Goal: Task Accomplishment & Management: Manage account settings

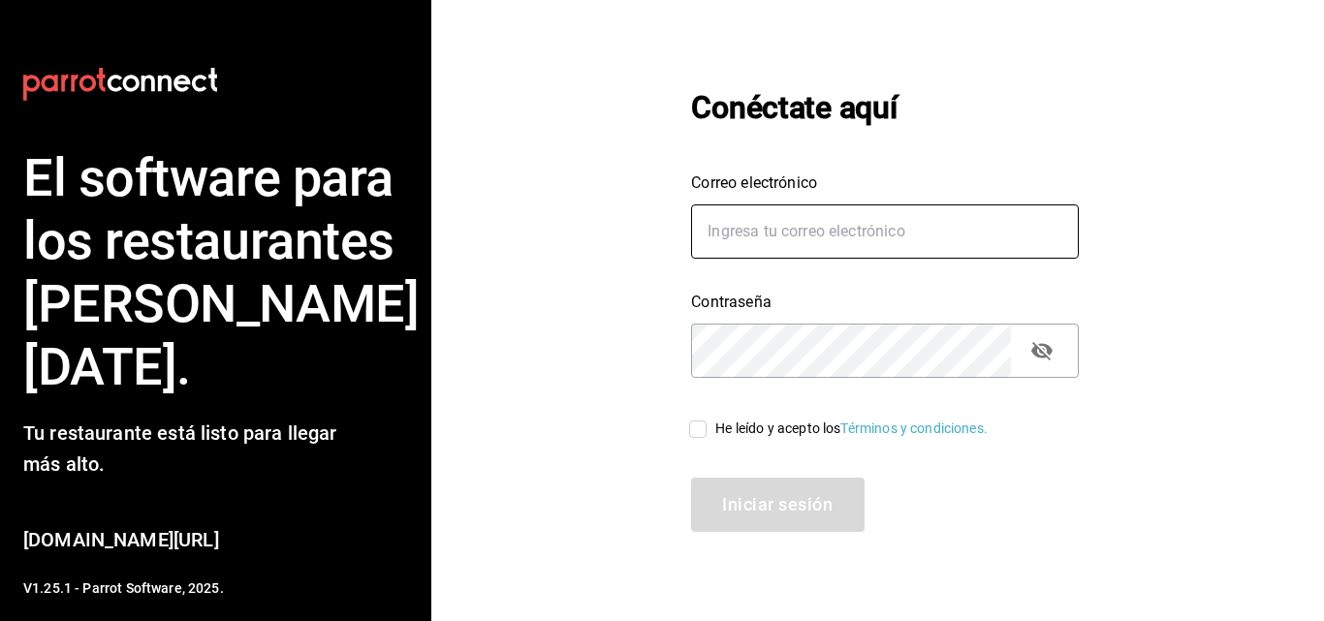
click at [780, 239] on input "Correo electrónico" at bounding box center [885, 232] width 388 height 54
type input "CAZUELAS@SLP.COM"
click at [705, 432] on input "He leído y acepto los Términos y condiciones." at bounding box center [697, 429] width 35 height 35
checkbox input "true"
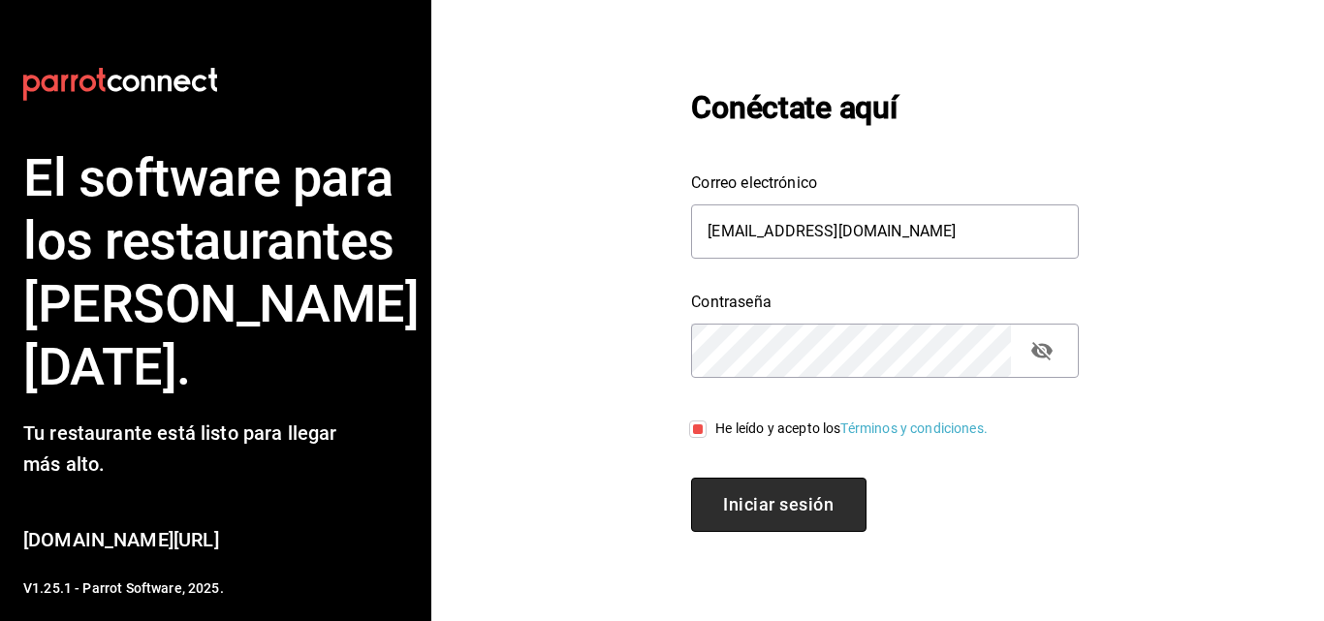
click at [796, 500] on font "Iniciar sesión" at bounding box center [778, 504] width 110 height 20
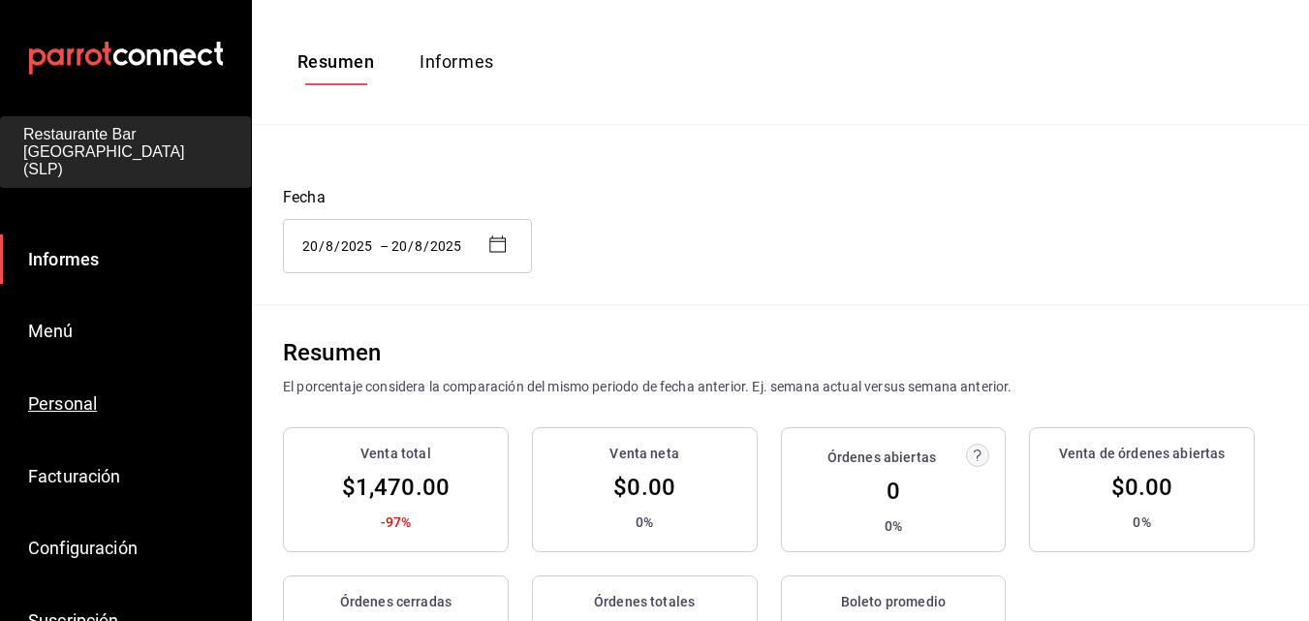
click at [65, 393] on font "Personal" at bounding box center [62, 403] width 69 height 20
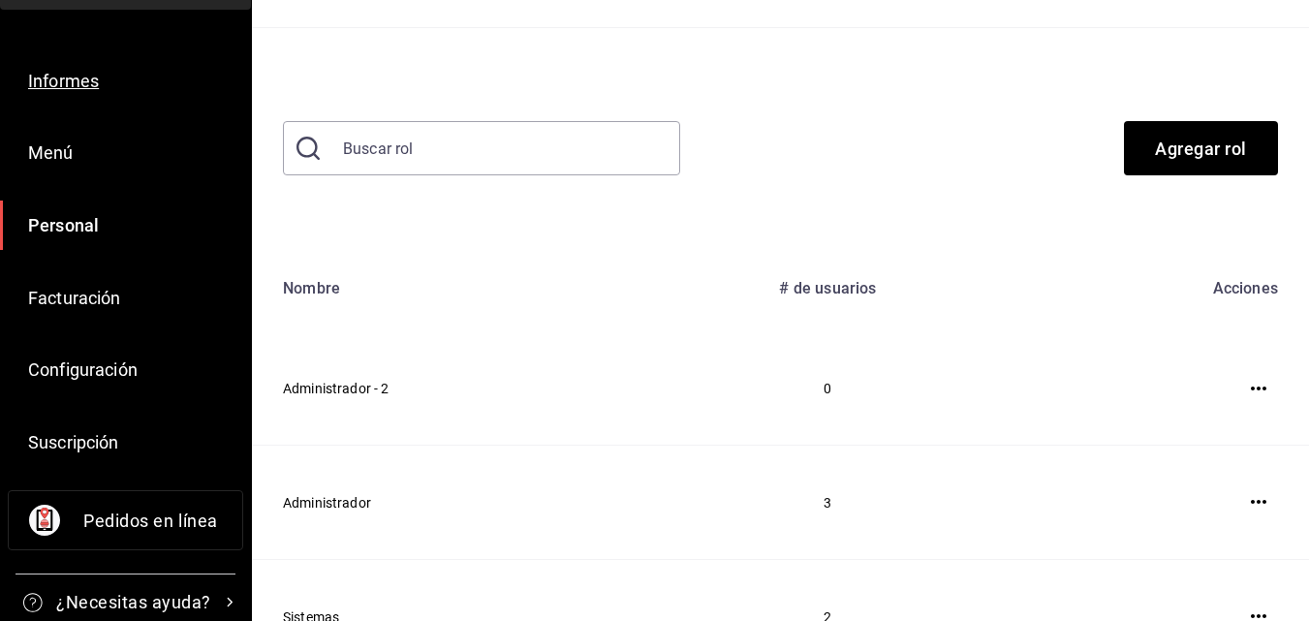
scroll to position [194, 0]
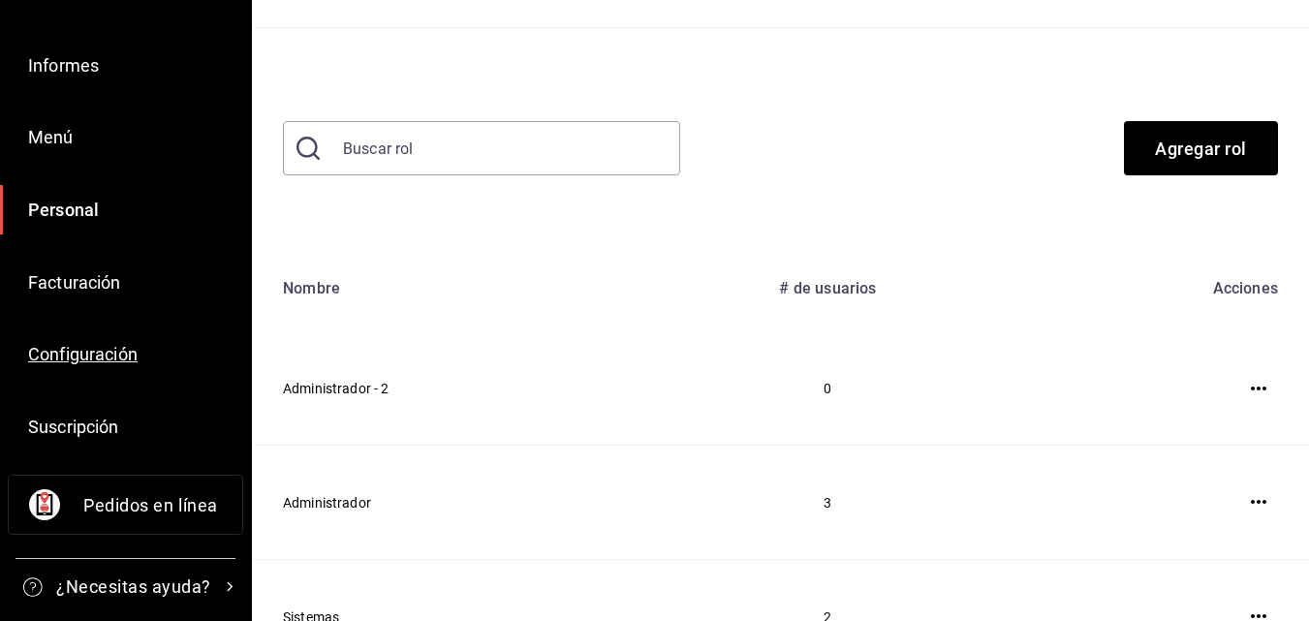
click at [102, 344] on font "Configuración" at bounding box center [83, 354] width 110 height 20
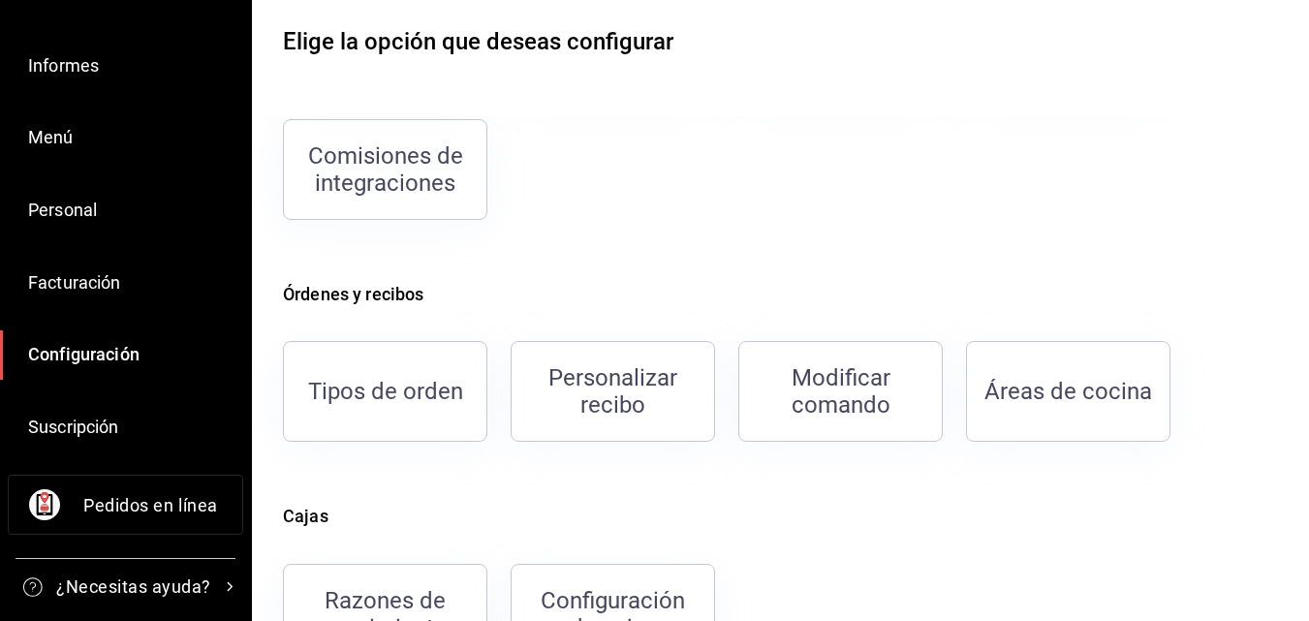
scroll to position [194, 0]
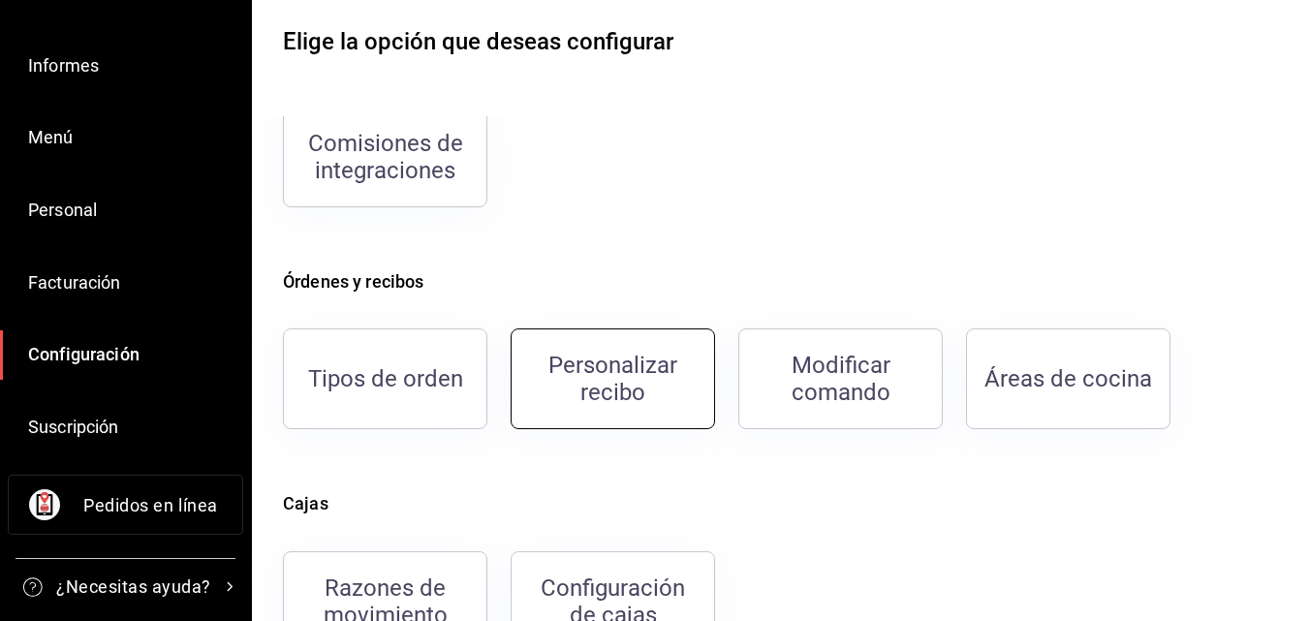
click at [617, 395] on font "Personalizar recibo" at bounding box center [613, 379] width 129 height 54
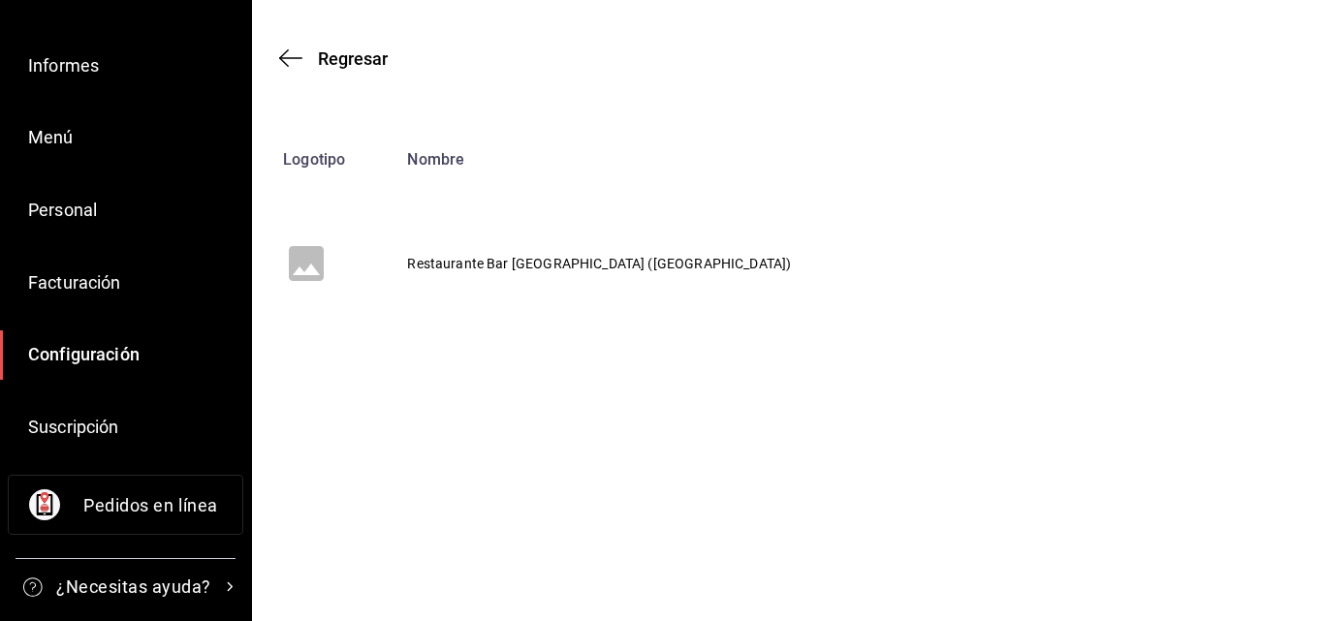
click at [516, 263] on font "Restaurante Bar [GEOGRAPHIC_DATA] ([GEOGRAPHIC_DATA])" at bounding box center [599, 265] width 384 height 16
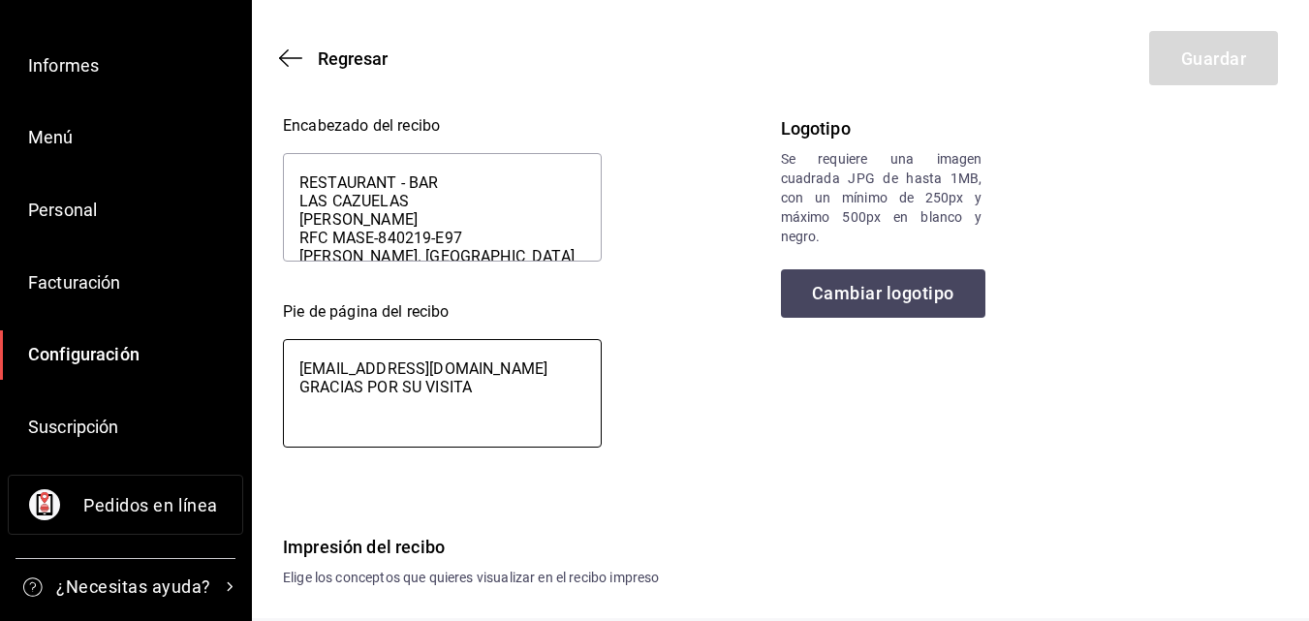
click at [289, 371] on textarea "[EMAIL_ADDRESS][DOMAIN_NAME] GRACIAS POR SU VISITA" at bounding box center [442, 393] width 319 height 109
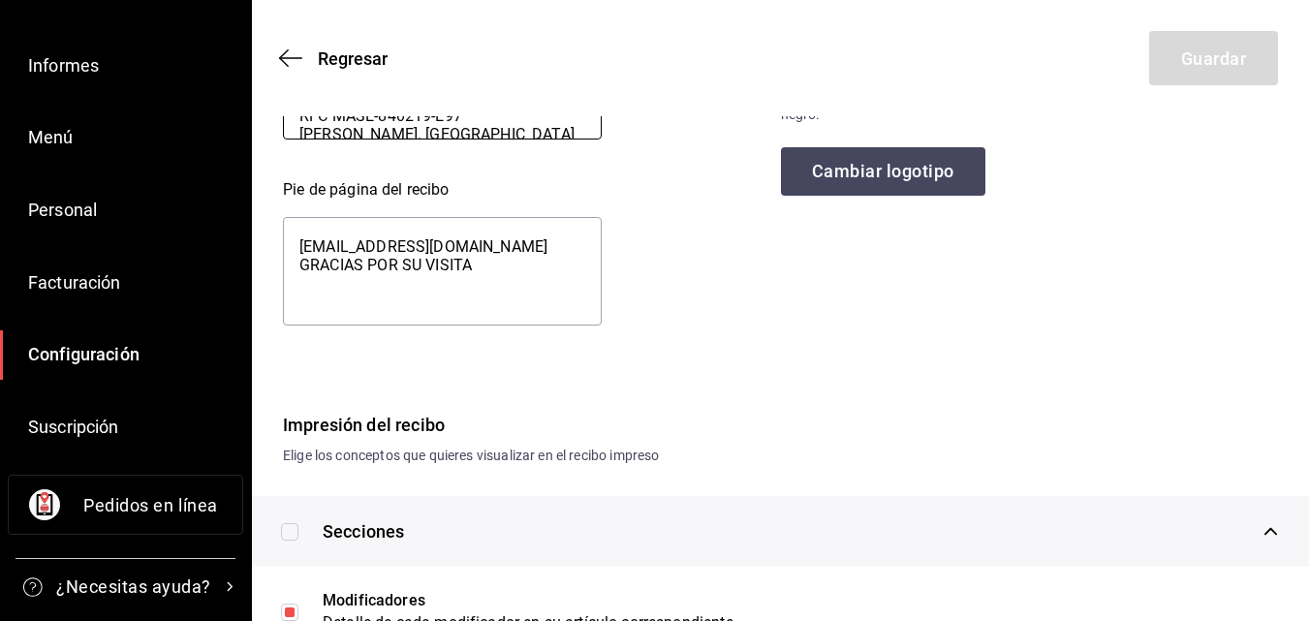
scroll to position [194, 0]
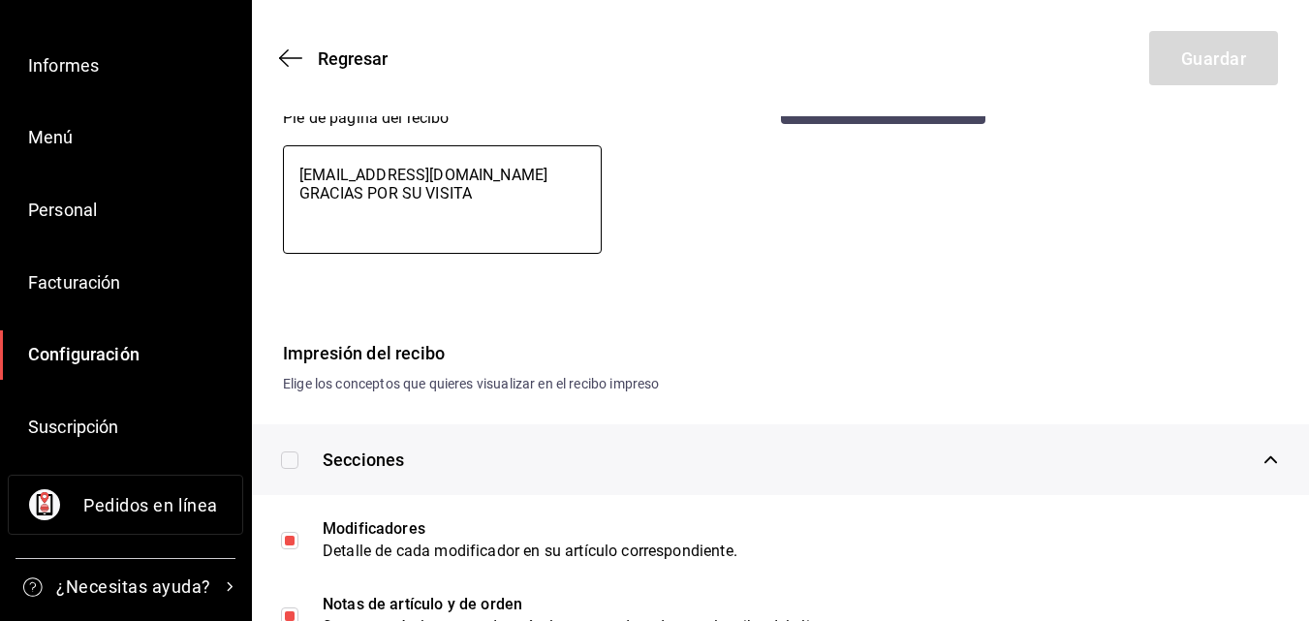
type textarea "x"
type textarea "[EMAIL_ADDRESS][DOMAIN_NAME] GRACIAS POR SU VISITA"
type textarea "x"
type textarea "S [EMAIL_ADDRESS][DOMAIN_NAME] GRACIAS POR SU VISITA"
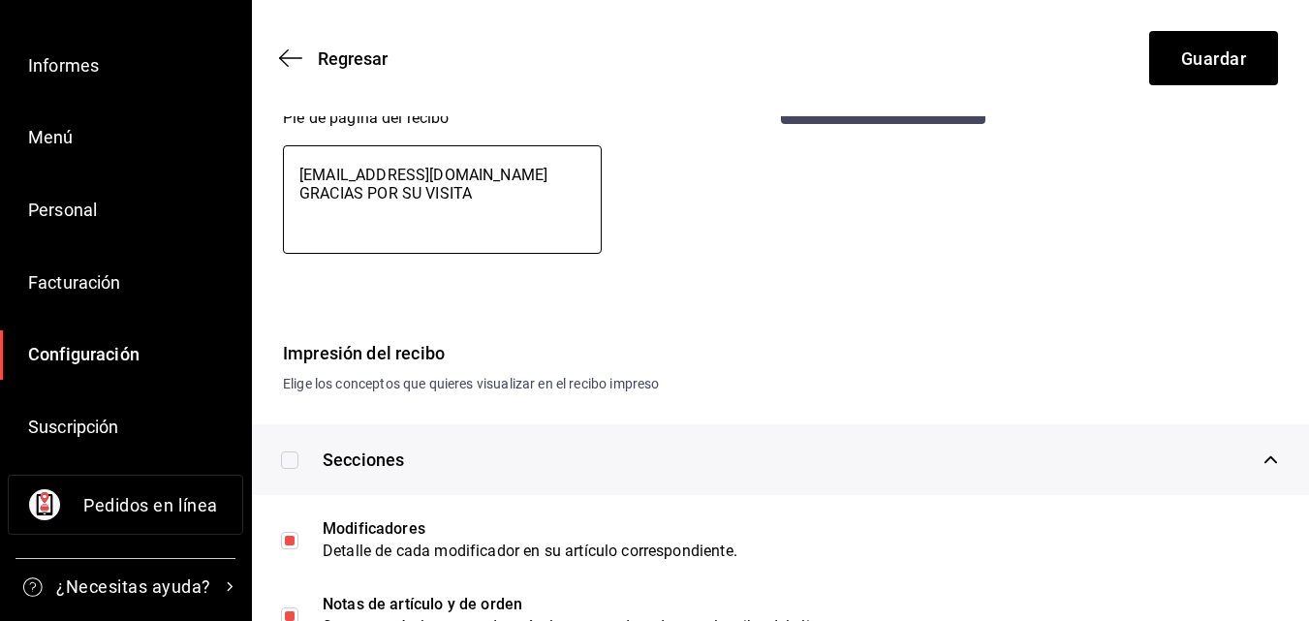
type textarea "x"
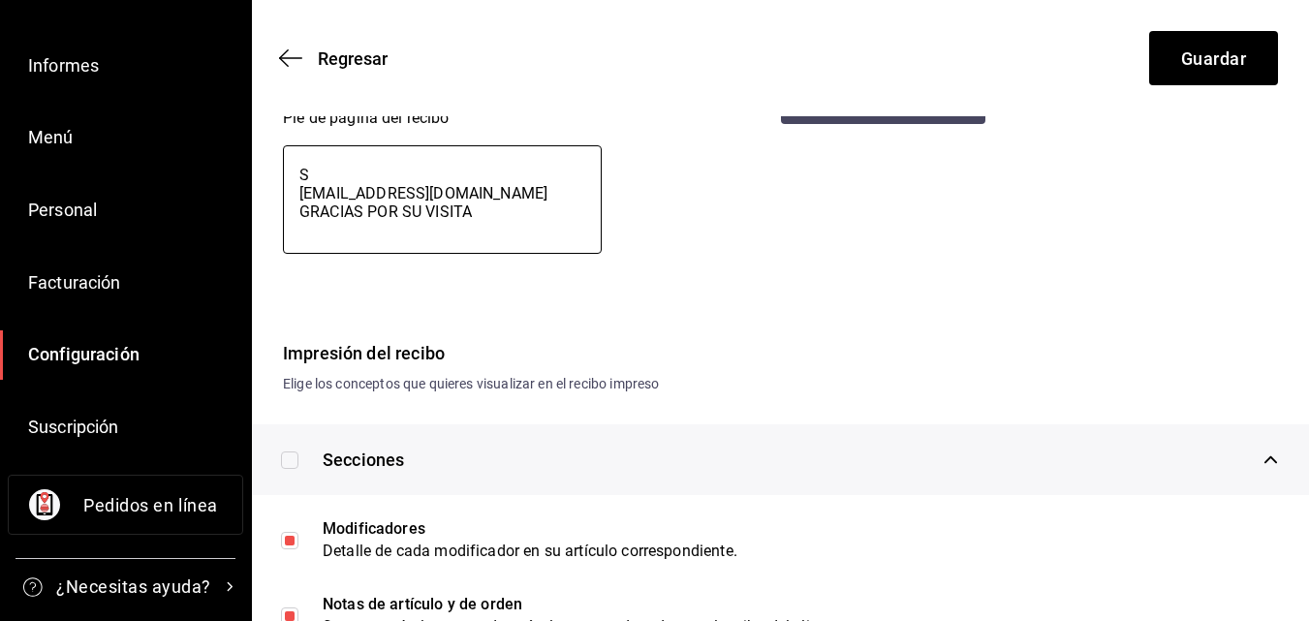
type textarea "x"
type textarea "SI [EMAIL_ADDRESS][DOMAIN_NAME] GRACIAS POR SU VISITA"
type textarea "x"
type textarea "SI [EMAIL_ADDRESS][DOMAIN_NAME] GRACIAS POR SU VISITA"
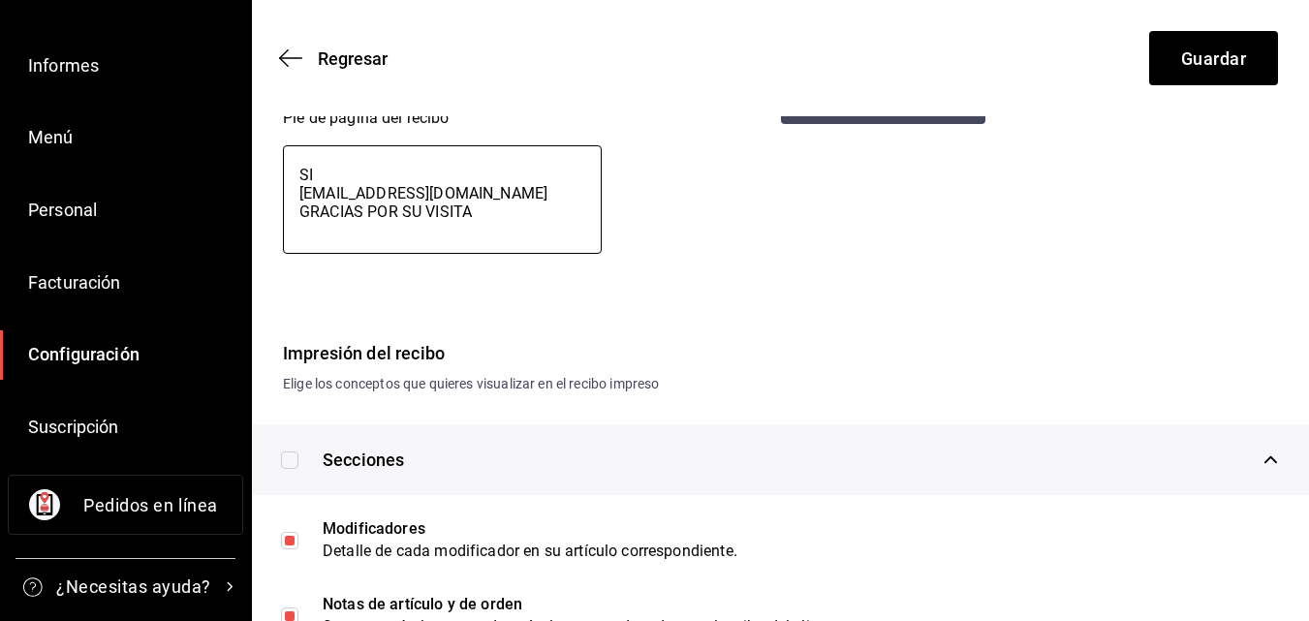
type textarea "x"
type textarea "SI N [EMAIL_ADDRESS][DOMAIN_NAME] GRACIAS POR SU VISITA"
type textarea "x"
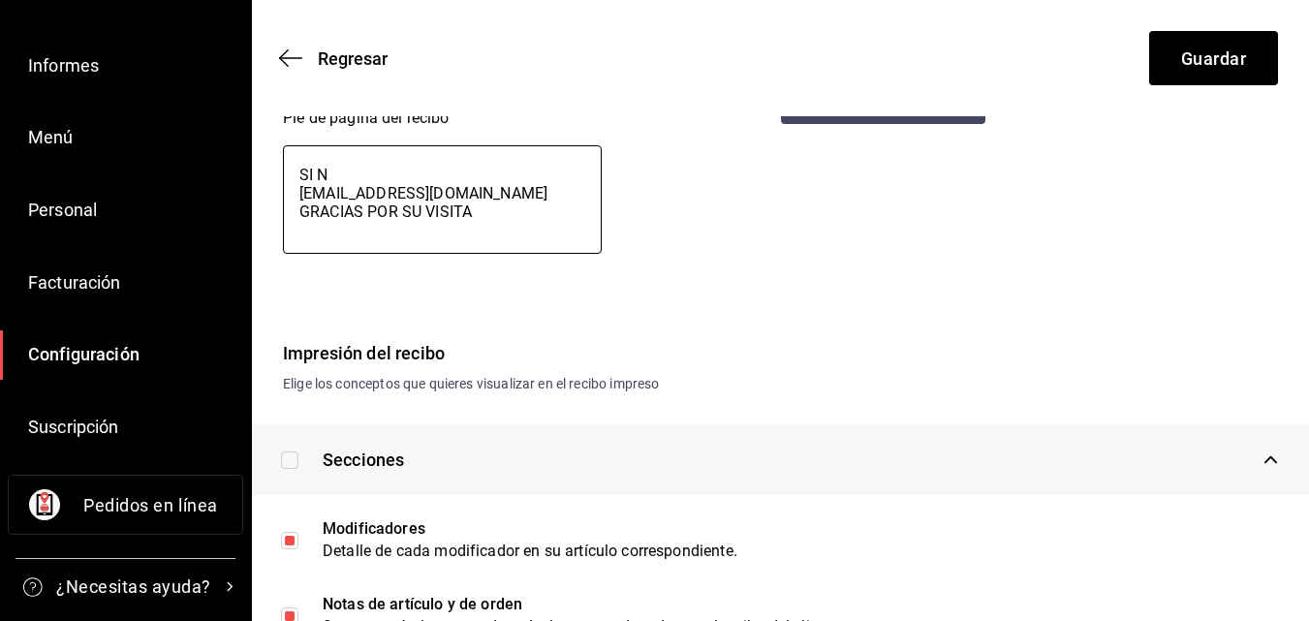
type textarea "SI NE [EMAIL_ADDRESS][DOMAIN_NAME] GRACIAS POR SU VISITA"
type textarea "x"
type textarea "SI NEC [EMAIL_ADDRESS][DOMAIN_NAME] GRACIAS POR SU VISITA"
type textarea "x"
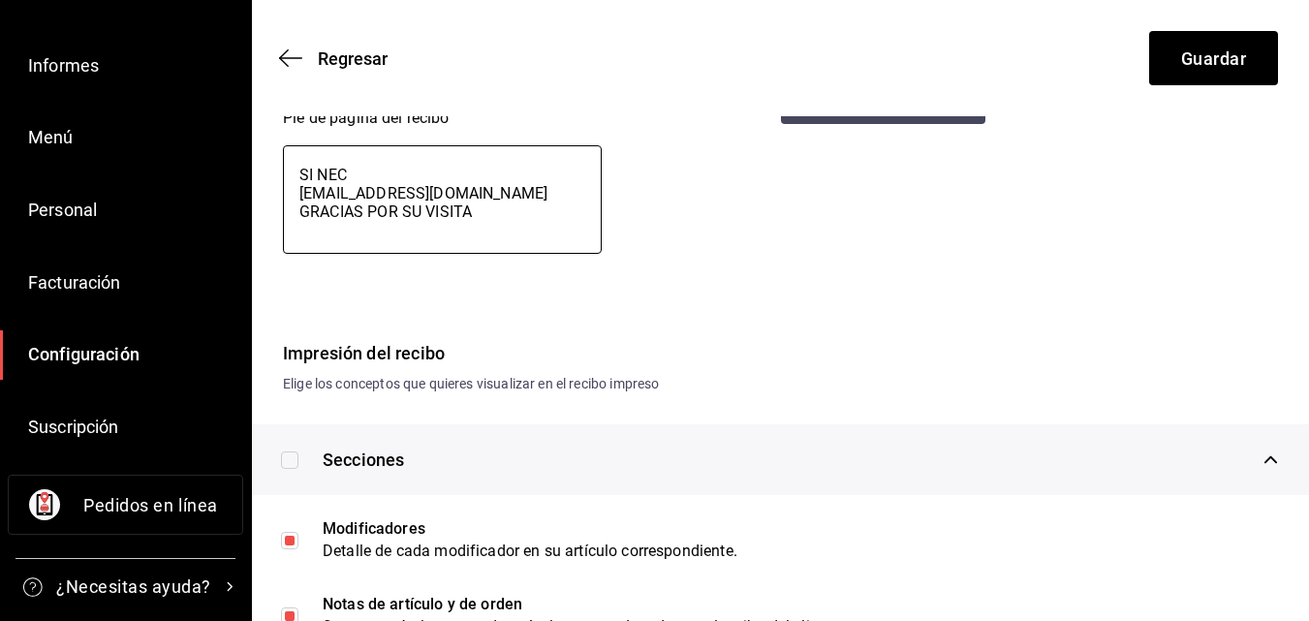
type textarea "x"
type textarea "SI NECE [EMAIL_ADDRESS][DOMAIN_NAME] GRACIAS POR SU VISITA"
type textarea "x"
type textarea "SI NECES [EMAIL_ADDRESS][DOMAIN_NAME] GRACIAS POR SU VISITA"
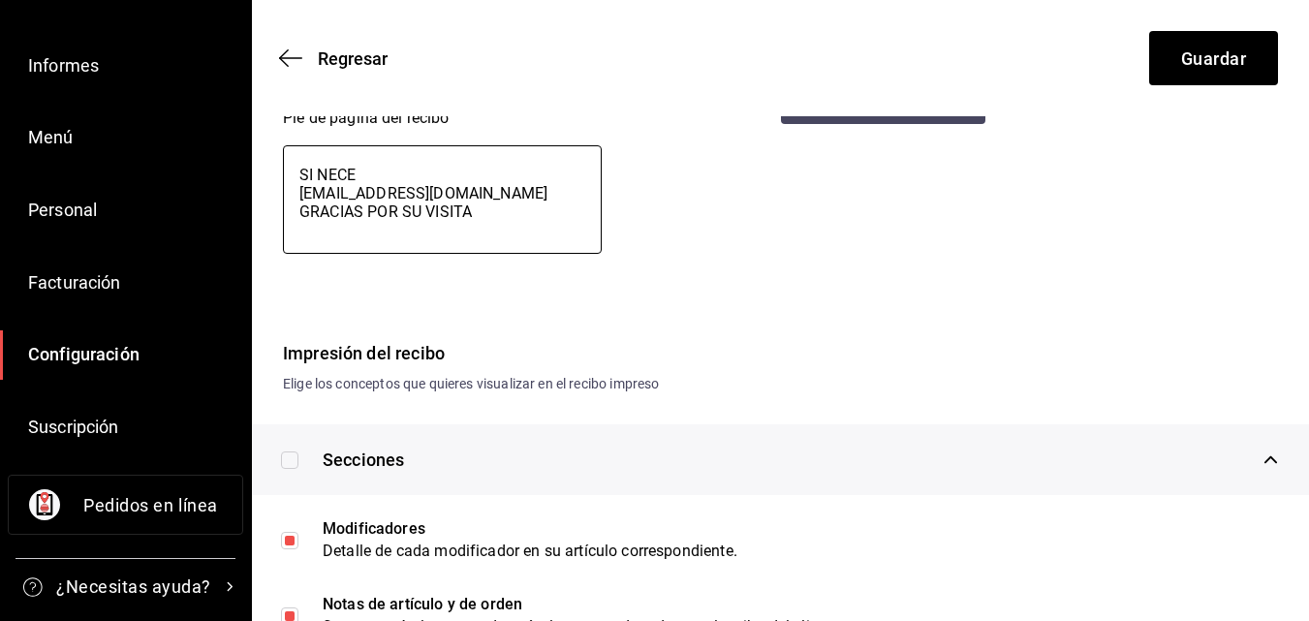
type textarea "x"
type textarea "SI NECESI [EMAIL_ADDRESS][DOMAIN_NAME] GRACIAS POR SU VISITA"
type textarea "x"
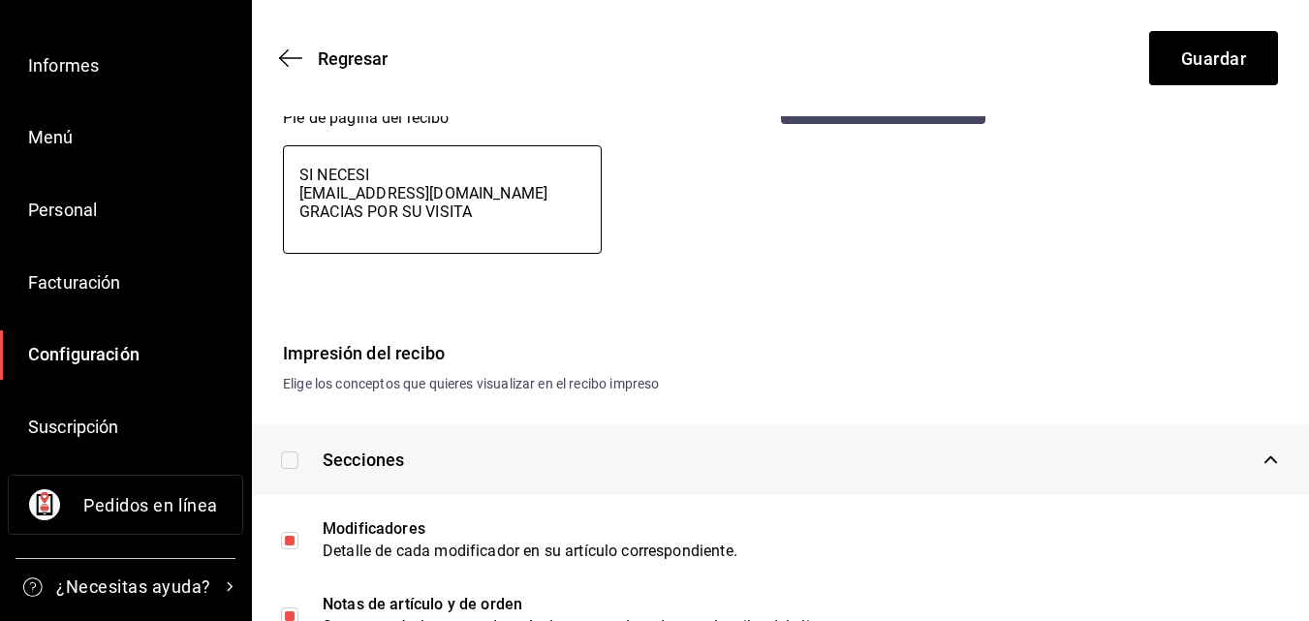
type textarea "SI NECESIT [EMAIL_ADDRESS][DOMAIN_NAME] GRACIAS POR SU VISITA"
type textarea "x"
type textarea "SI NECESITA [EMAIL_ADDRESS][DOMAIN_NAME] GRACIAS POR SU VISITA"
type textarea "x"
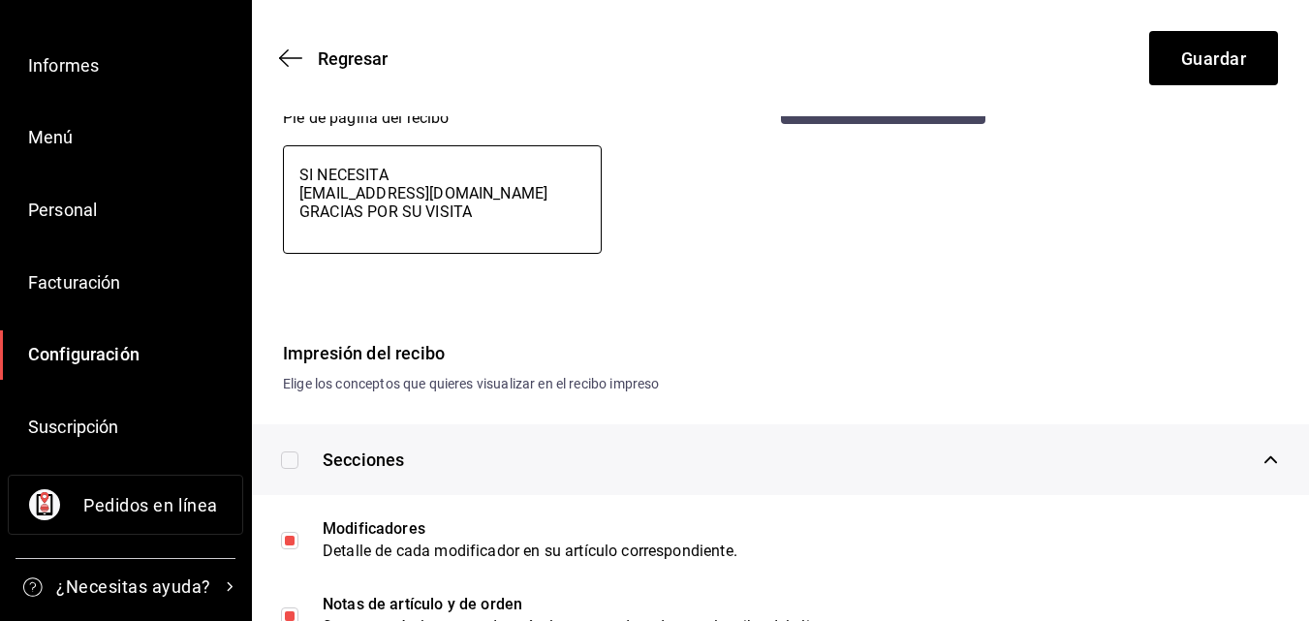
type textarea "x"
type textarea "SI NECESITA [EMAIL_ADDRESS][DOMAIN_NAME] GRACIAS POR SU VISITA"
type textarea "x"
type textarea "SI NECESITA F [EMAIL_ADDRESS][DOMAIN_NAME] GRACIAS POR SU VISITA"
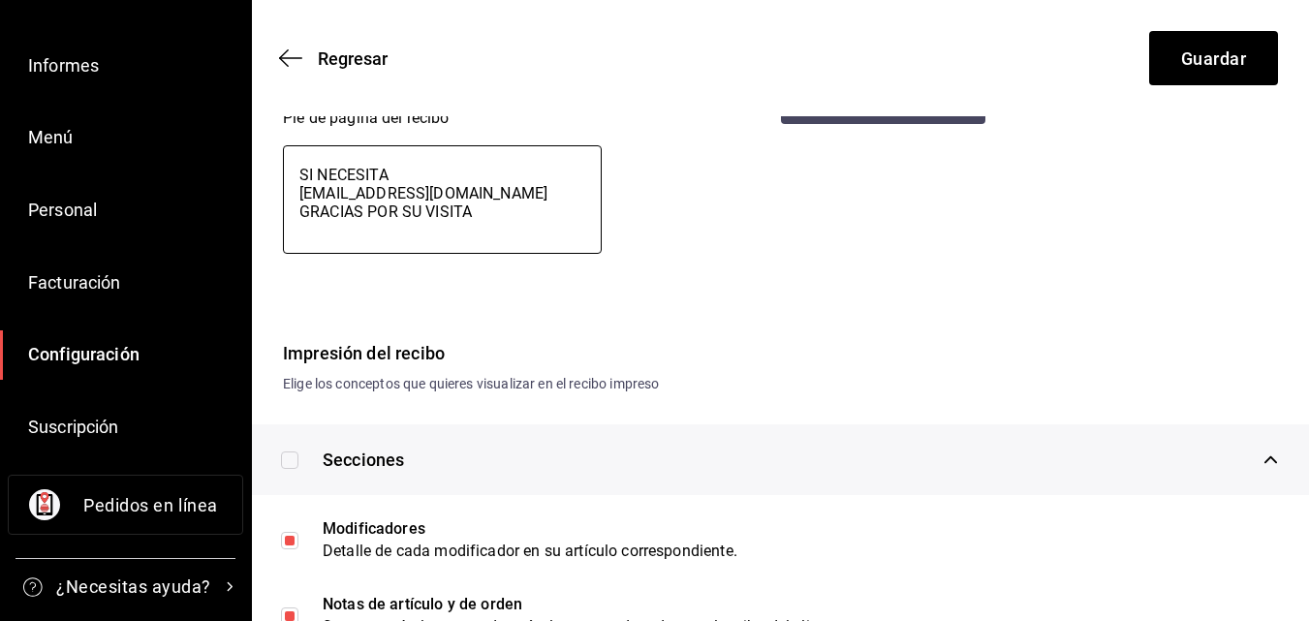
type textarea "x"
type textarea "SI NECESITA FA [EMAIL_ADDRESS][DOMAIN_NAME] GRACIAS POR SU VISITA"
type textarea "x"
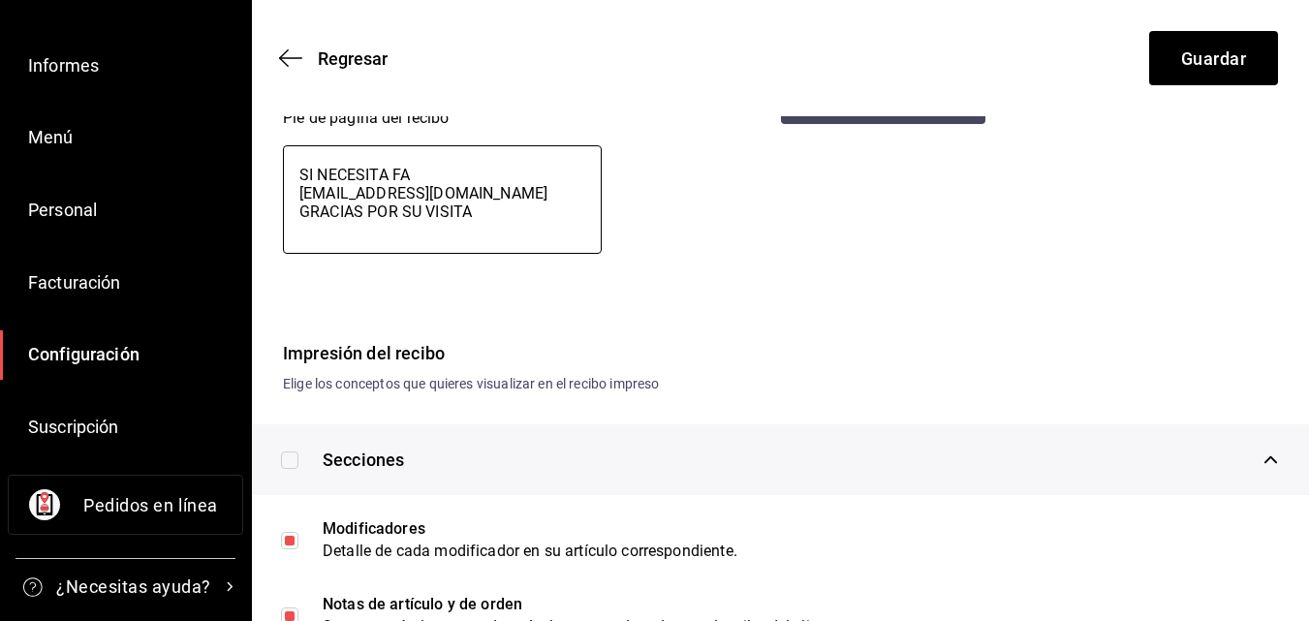
type textarea "SI NECESITA FAC [EMAIL_ADDRESS][DOMAIN_NAME] GRACIAS POR SU VISITA"
type textarea "x"
type textarea "SI NECESITA FACT [EMAIL_ADDRESS][DOMAIN_NAME] GRACIAS POR SU VISITA"
type textarea "x"
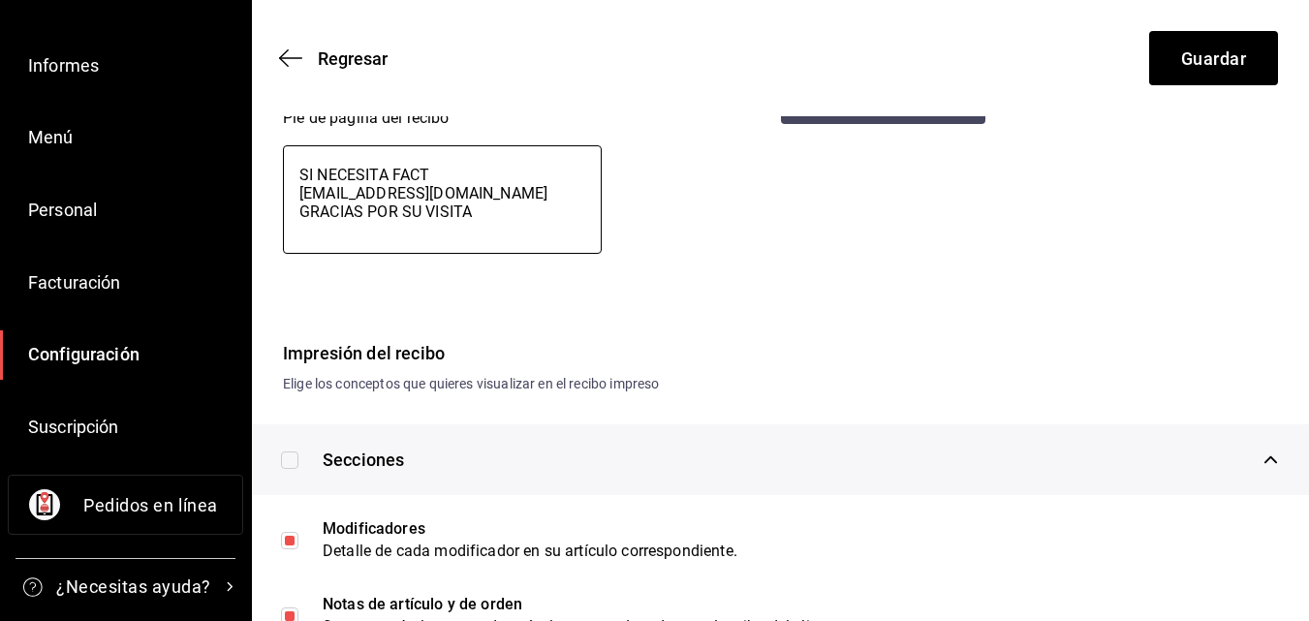
type textarea "x"
type textarea "SI NECESITA FACTU [EMAIL_ADDRESS][DOMAIN_NAME] GRACIAS POR SU VISITA"
type textarea "x"
type textarea "SI NECESITA FACTUR [EMAIL_ADDRESS][DOMAIN_NAME] GRACIAS POR SU VISITA"
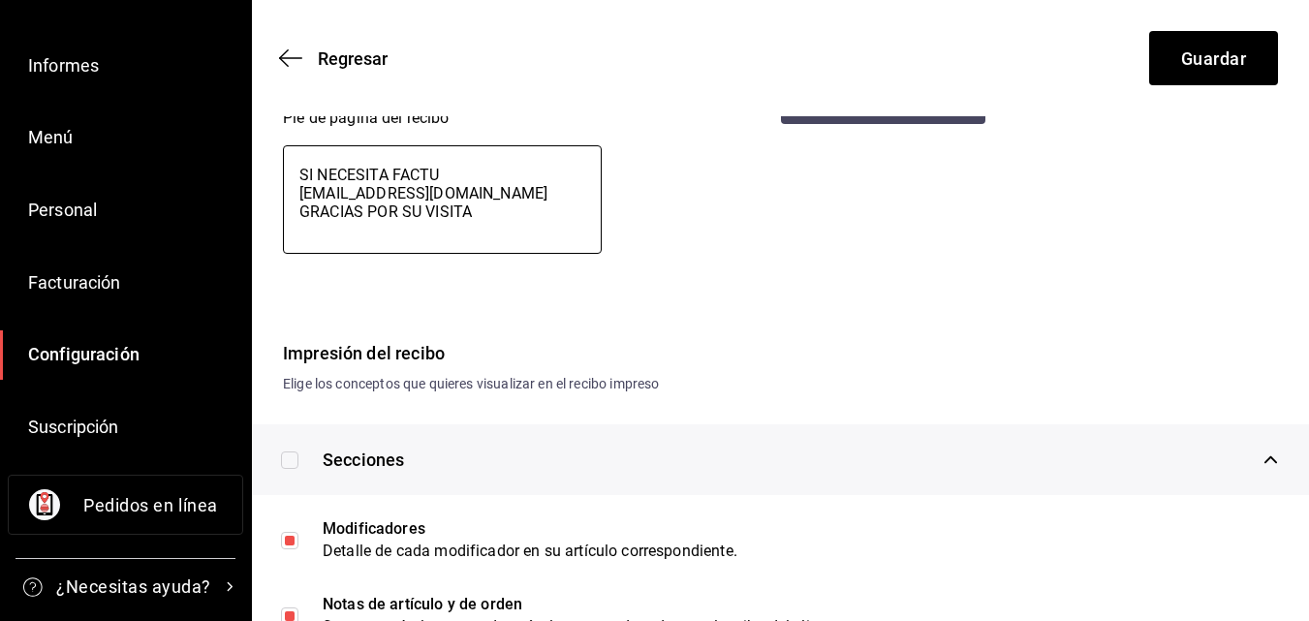
type textarea "x"
type textarea "SI NECESITA FACTURA [EMAIL_ADDRESS][DOMAIN_NAME] GRACIAS POR SU VISITA"
type textarea "x"
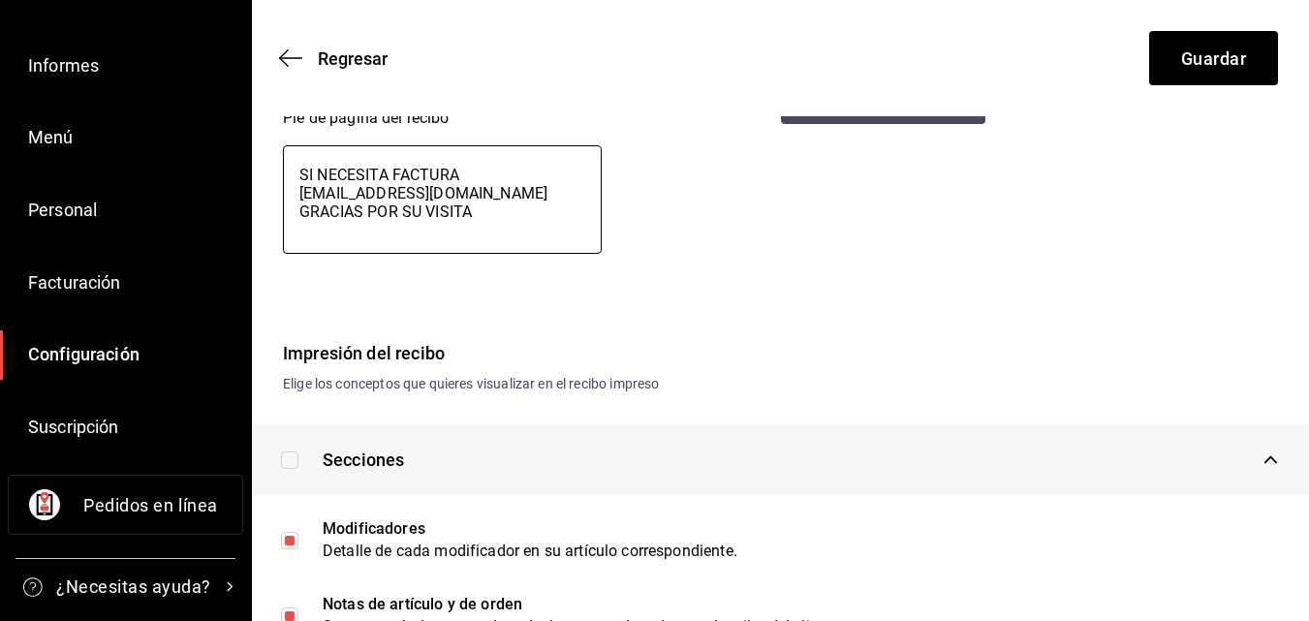
type textarea "SI NECESITA FACTURAR [EMAIL_ADDRESS][DOMAIN_NAME] GRACIAS POR SU VISITA"
type textarea "x"
type textarea "SI NECESITA FACTURA [EMAIL_ADDRESS][DOMAIN_NAME] GRACIAS POR SU VISITA"
type textarea "x"
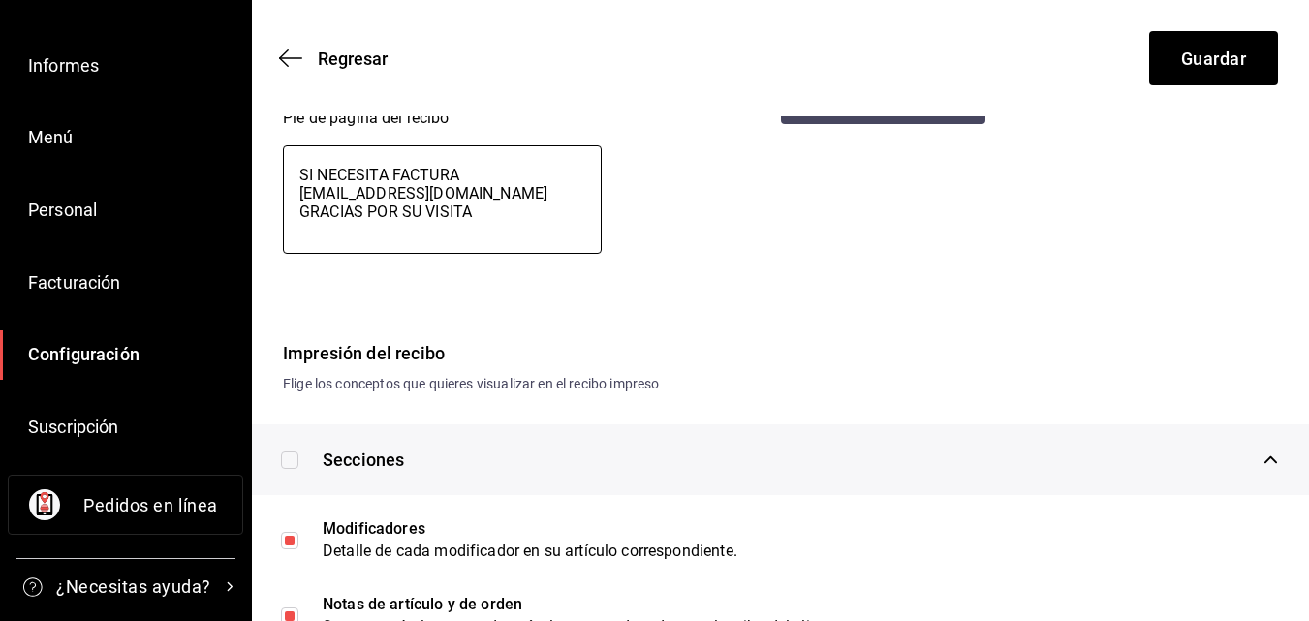
type textarea "x"
type textarea "SI NECESITA FACTURA [EMAIL_ADDRESS][DOMAIN_NAME] GRACIAS POR SU VISITA"
type textarea "x"
type textarea "SI NECESITA FACTURA E [EMAIL_ADDRESS][DOMAIN_NAME] GRACIAS POR SU VISITA"
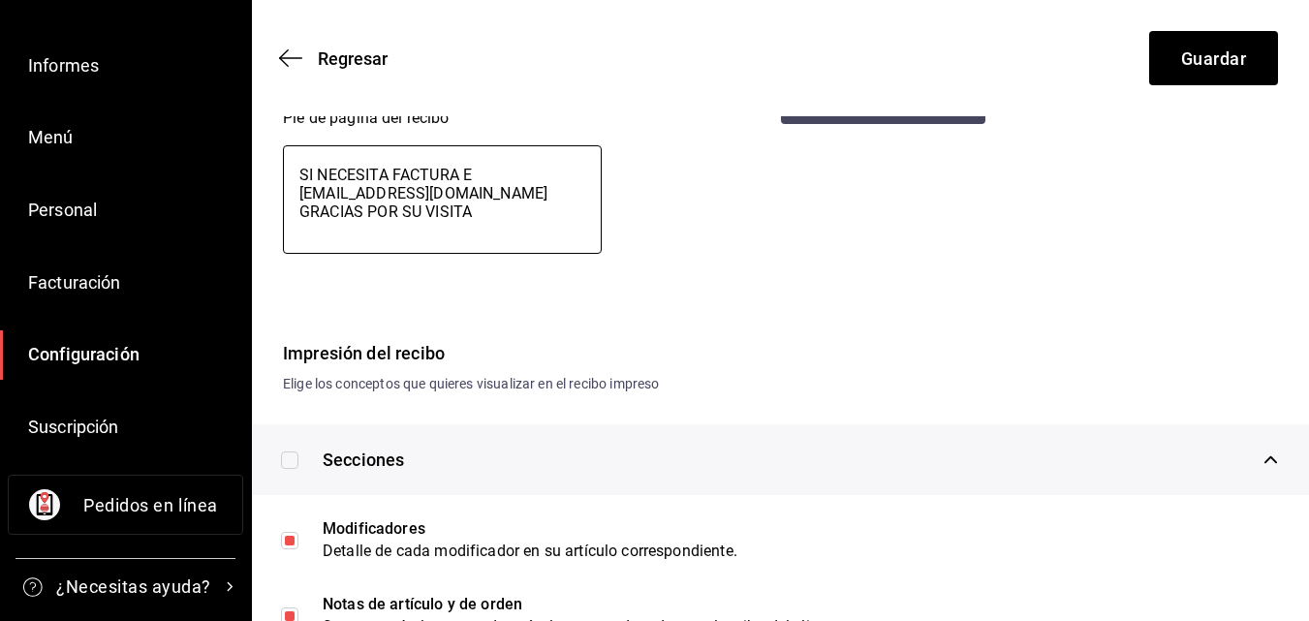
type textarea "x"
type textarea "SI NECESITA FACTURA EN [EMAIL_ADDRESS][DOMAIN_NAME] GRACIAS POR SU VISITA"
type textarea "x"
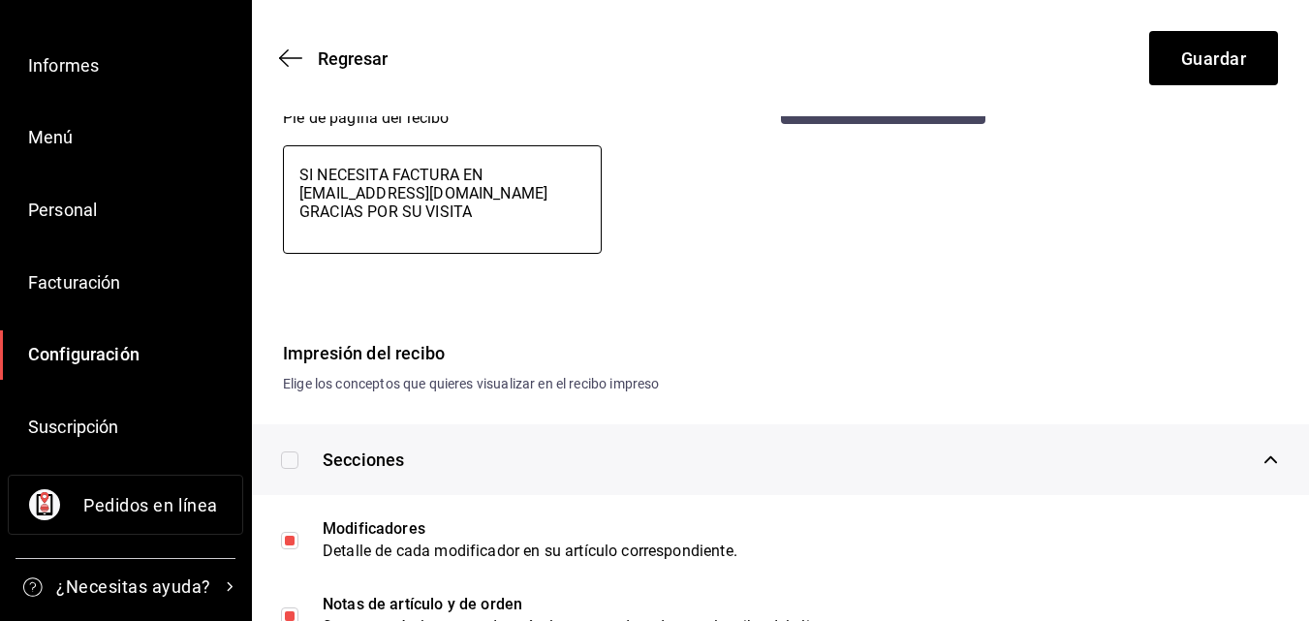
type textarea "SI NECESITA FACTURA ENV [EMAIL_ADDRESS][DOMAIN_NAME] GRACIAS POR SU VISITA"
type textarea "x"
type textarea "SI NECESITA FACTURA ENVI [EMAIL_ADDRESS][DOMAIN_NAME] GRACIAS POR SU VISITA"
type textarea "x"
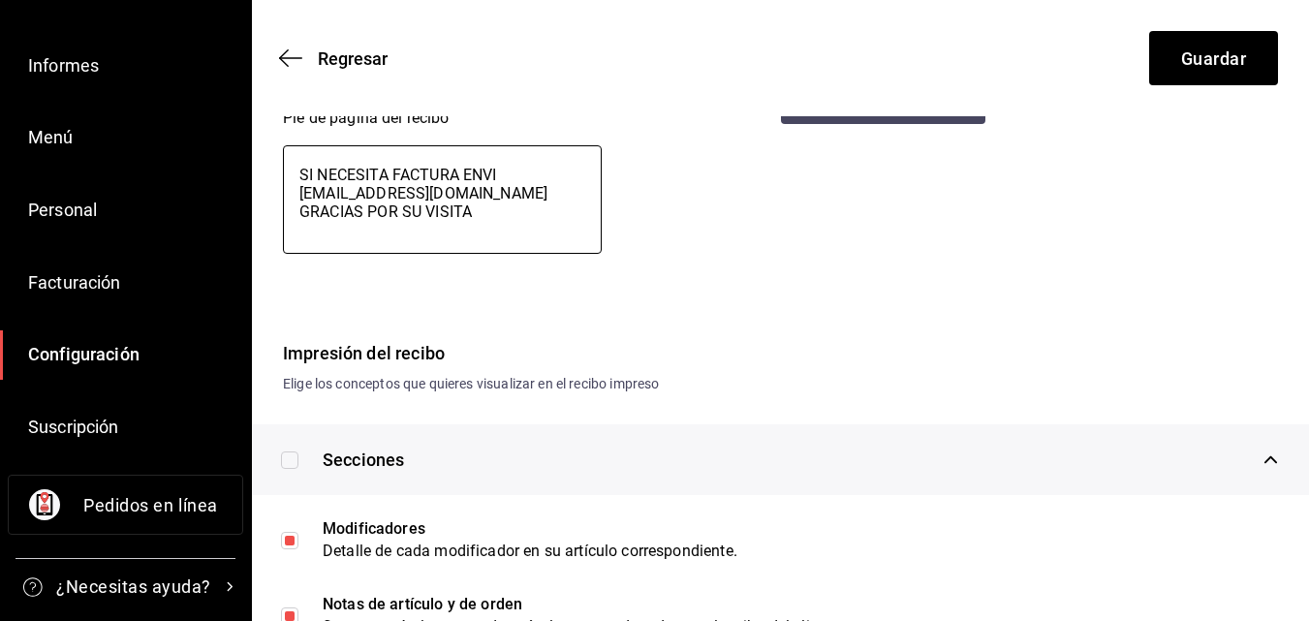
type textarea "x"
type textarea "SI NECESITA FACTURA ENVIA [EMAIL_ADDRESS][DOMAIN_NAME] GRACIAS POR SU VISITA"
type textarea "x"
type textarea "SI NECESITA FACTURA ENVIAR [EMAIL_ADDRESS][DOMAIN_NAME] GRACIAS POR SU VISITA"
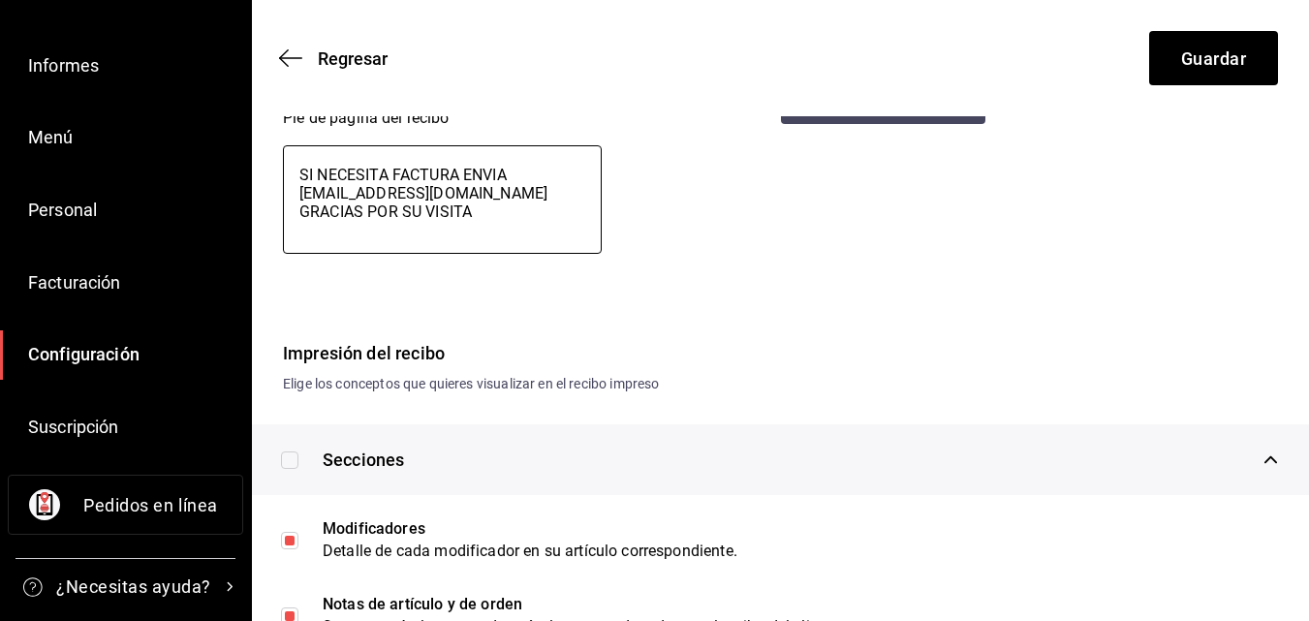
type textarea "x"
type textarea "SI NECESITA FACTURA ENVIAR [EMAIL_ADDRESS][DOMAIN_NAME] GRACIAS POR SU VISITA"
type textarea "x"
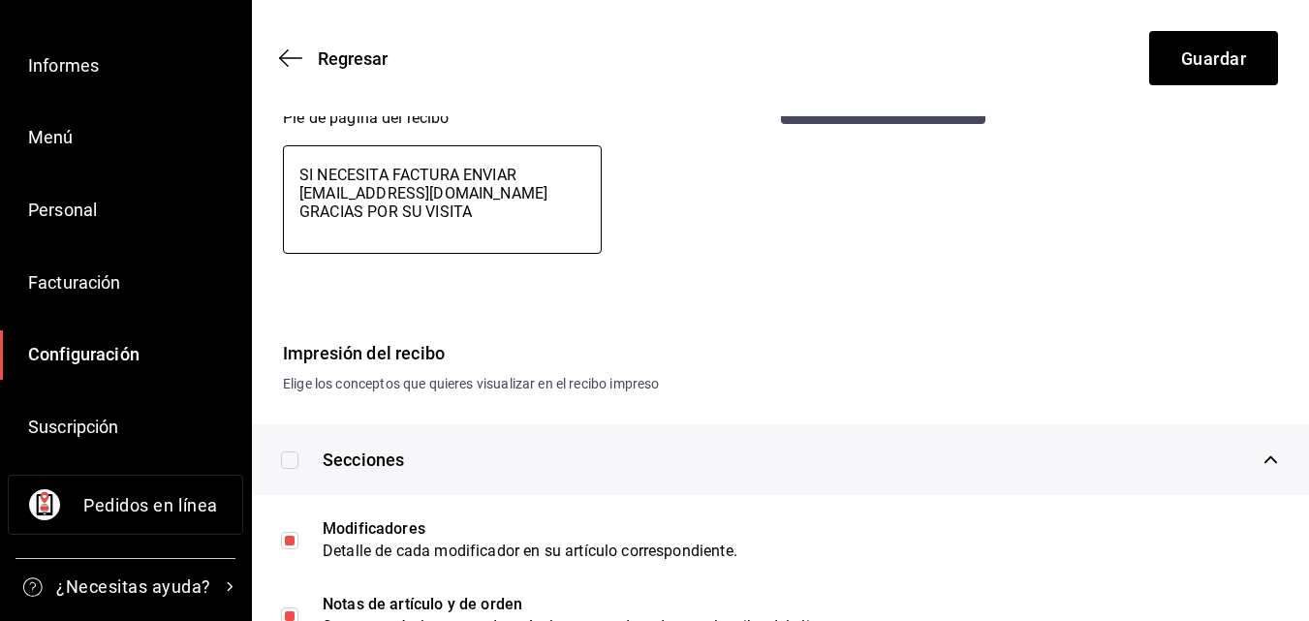
type textarea "SI NECESITA FACTURA ENVIAR C [EMAIL_ADDRESS][DOMAIN_NAME] GRACIAS POR SU VISITA"
type textarea "x"
type textarea "SI NECESITA FACTURA ENVIAR CO [EMAIL_ADDRESS][DOMAIN_NAME] GRACIAS POR SU VISITA"
type textarea "x"
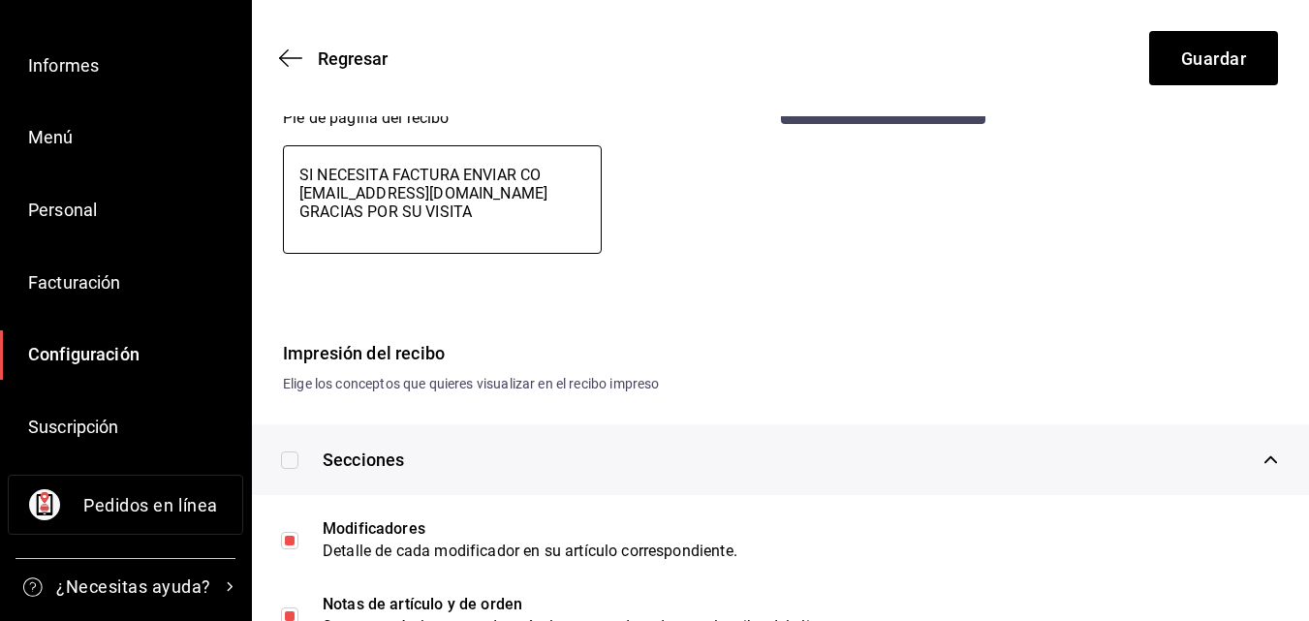
type textarea "x"
type textarea "SI NECESITA FACTURA ENVIAR CON [EMAIL_ADDRESS][DOMAIN_NAME] GRACIAS POR SU VISI…"
type textarea "x"
type textarea "SI NECESITA FACTURA ENVIAR CONS [EMAIL_ADDRESS][DOMAIN_NAME] GRACIAS POR SU VIS…"
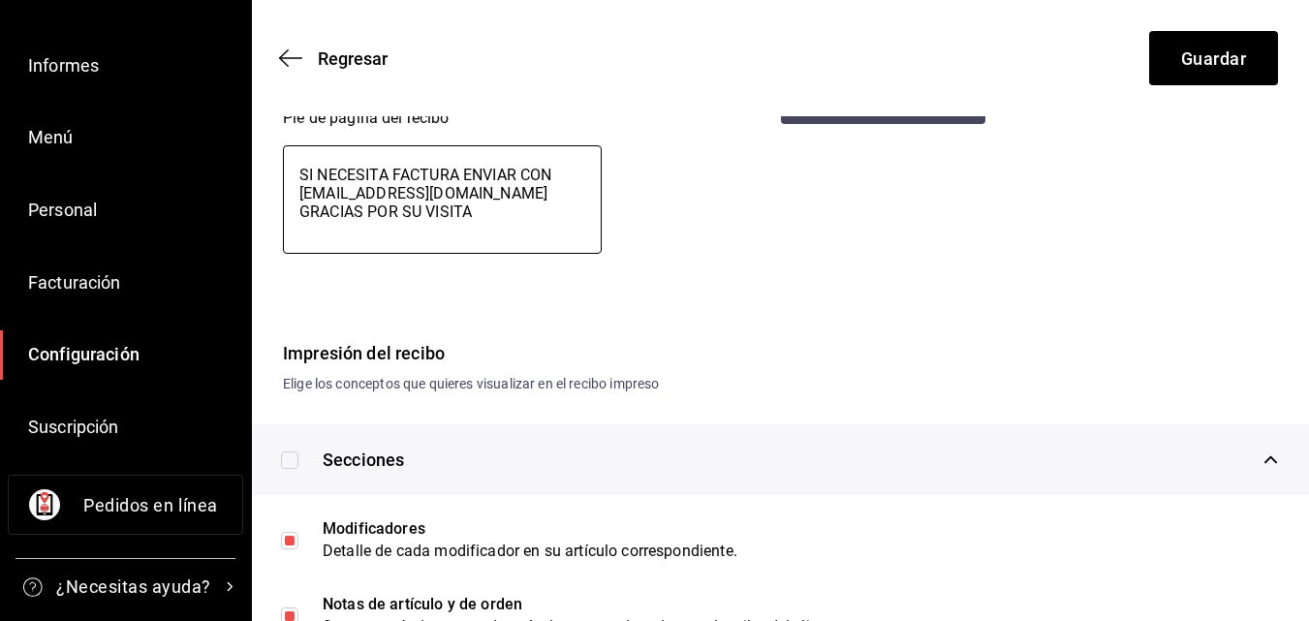
type textarea "x"
type textarea "SI NECESITA FACTURA ENVIAR CONST [EMAIL_ADDRESS][DOMAIN_NAME] GRACIAS POR SU VI…"
type textarea "x"
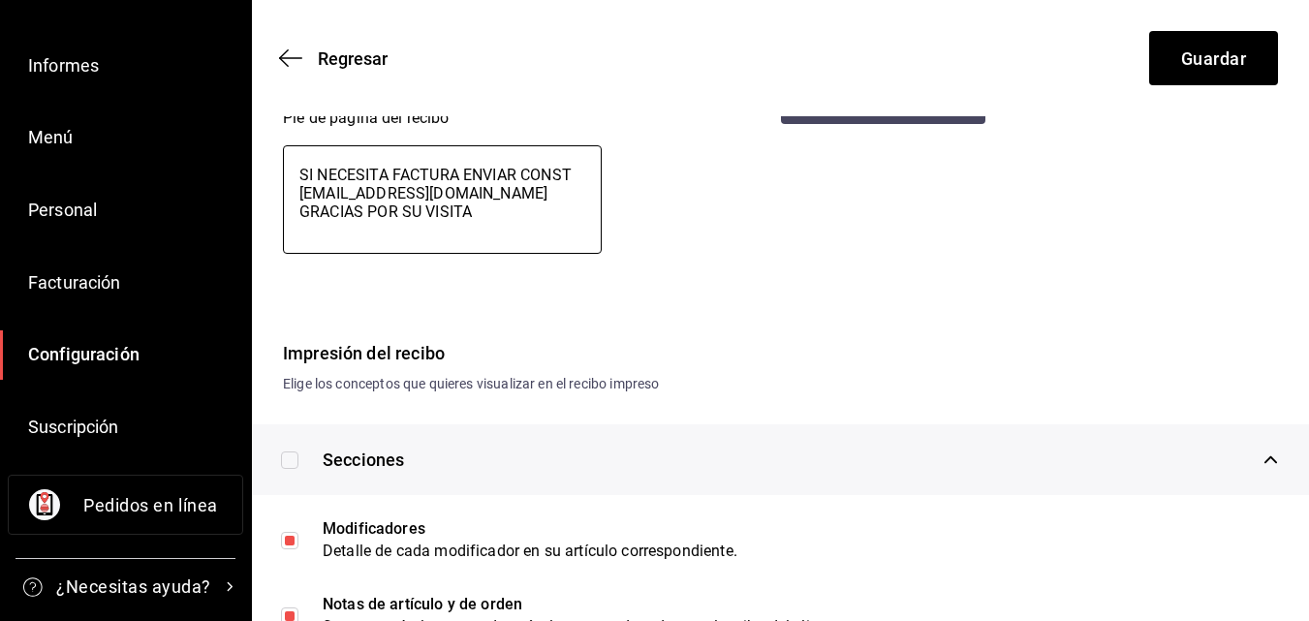
type textarea "SI NECESITA FACTURA ENVIAR CONSTA [EMAIL_ADDRESS][DOMAIN_NAME] GRACIAS POR SU V…"
type textarea "x"
type textarea "SI NECESITA FACTURA ENVIAR CONSTAN [EMAIL_ADDRESS][DOMAIN_NAME] GRACIAS POR SU …"
type textarea "x"
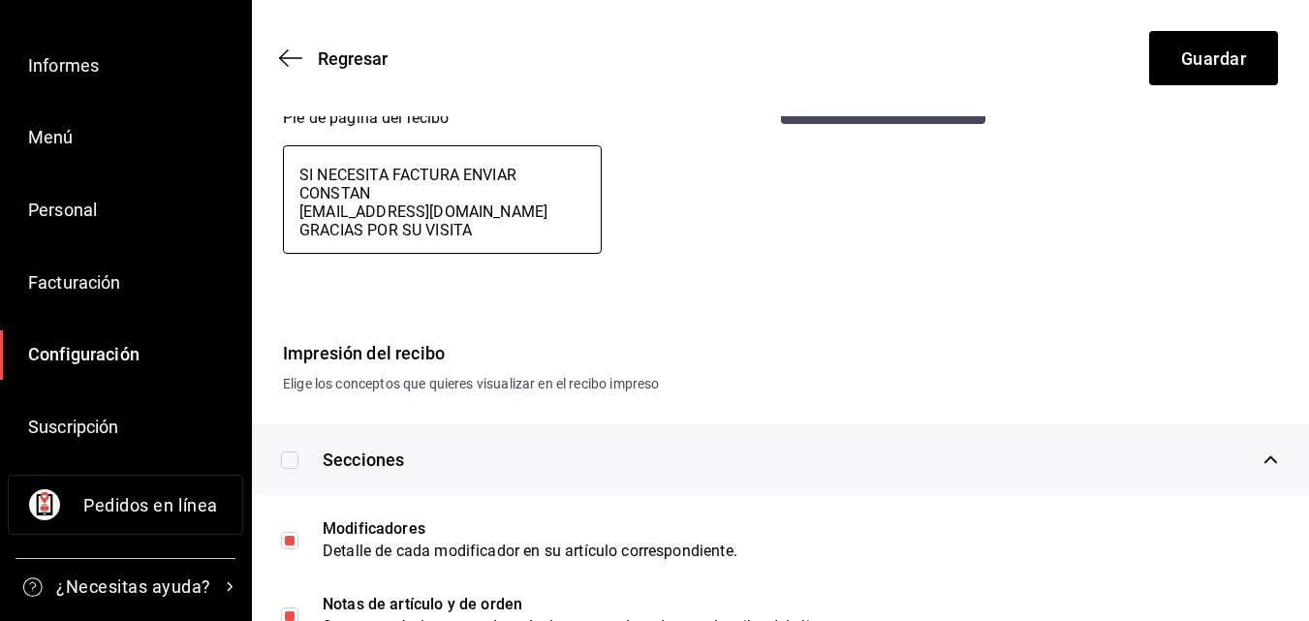
type textarea "x"
type textarea "SI NECESITA FACTURA ENVIAR CONSTANC [EMAIL_ADDRESS][DOMAIN_NAME] GRACIAS POR SU…"
type textarea "x"
type textarea "SI NECESITA FACTURA ENVIAR CONSTANCI [EMAIL_ADDRESS][DOMAIN_NAME] GRACIAS POR S…"
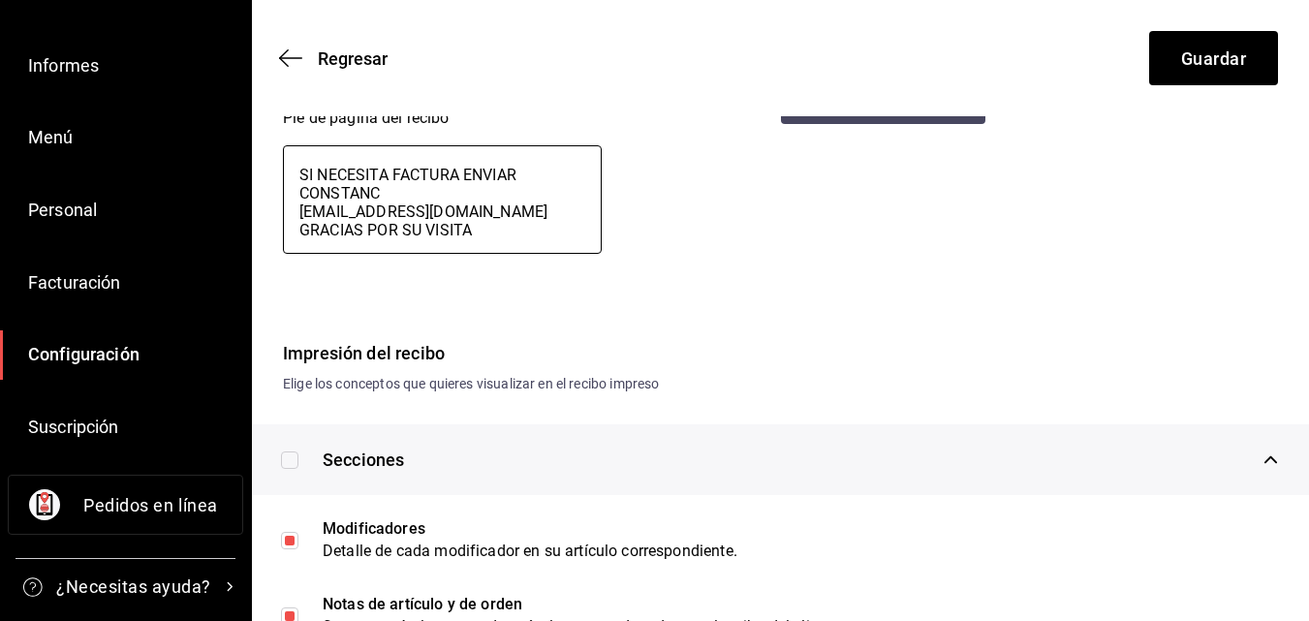
type textarea "x"
type textarea "SI NECESITA FACTURA ENVIAR CONSTANCIA [EMAIL_ADDRESS][DOMAIN_NAME] GRACIAS POR …"
type textarea "x"
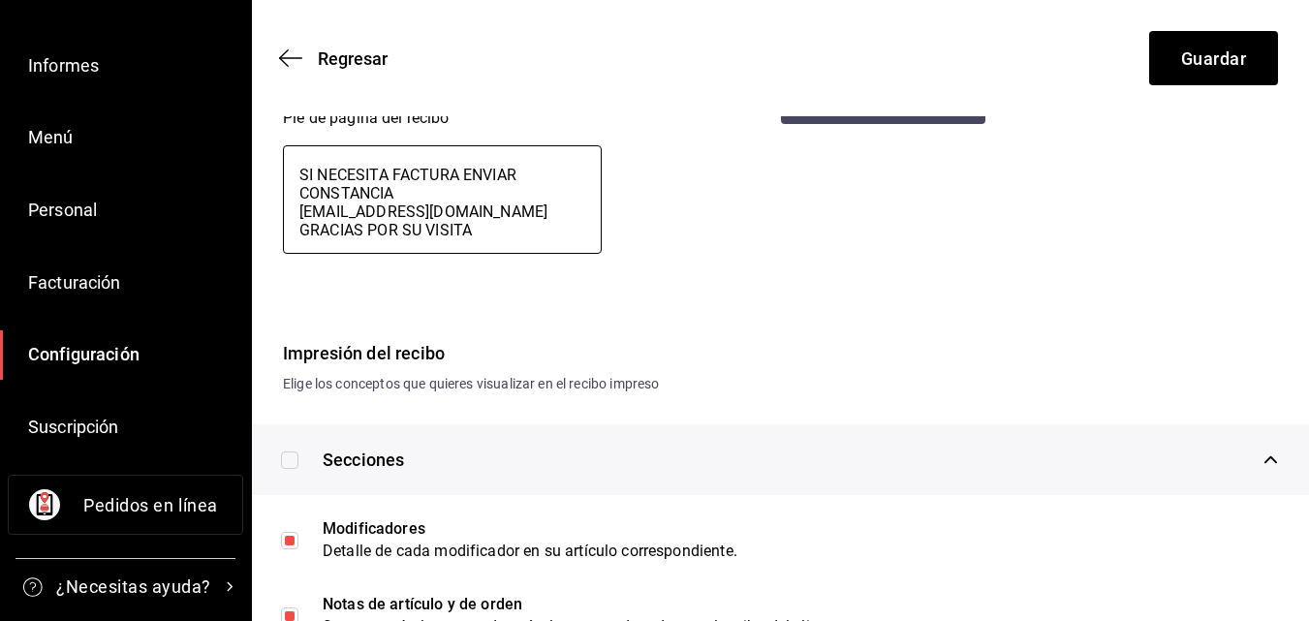
type textarea "SI NECESITA FACTURA ENVIAR CONSTANCIA [EMAIL_ADDRESS][DOMAIN_NAME] GRACIAS POR …"
type textarea "x"
type textarea "SI NECESITA FACTURA ENVIAR CONSTANCIA D [EMAIL_ADDRESS][DOMAIN_NAME] GRACIAS PO…"
type textarea "x"
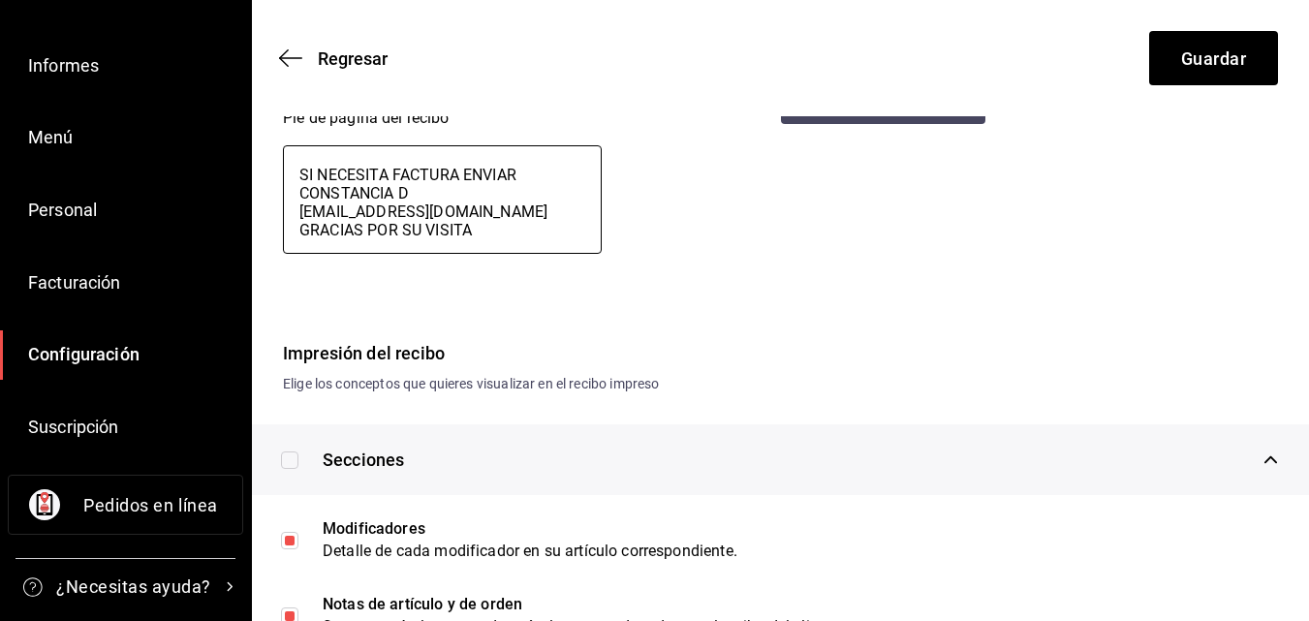
type textarea "x"
type textarea "SI NECESITA FACTURA ENVIAR CONSTANCIA DE [EMAIL_ADDRESS][DOMAIN_NAME] GRACIAS P…"
type textarea "x"
type textarea "SI NECESITA FACTURA ENVIAR CONSTANCIA DE [EMAIL_ADDRESS][DOMAIN_NAME] GRACIAS P…"
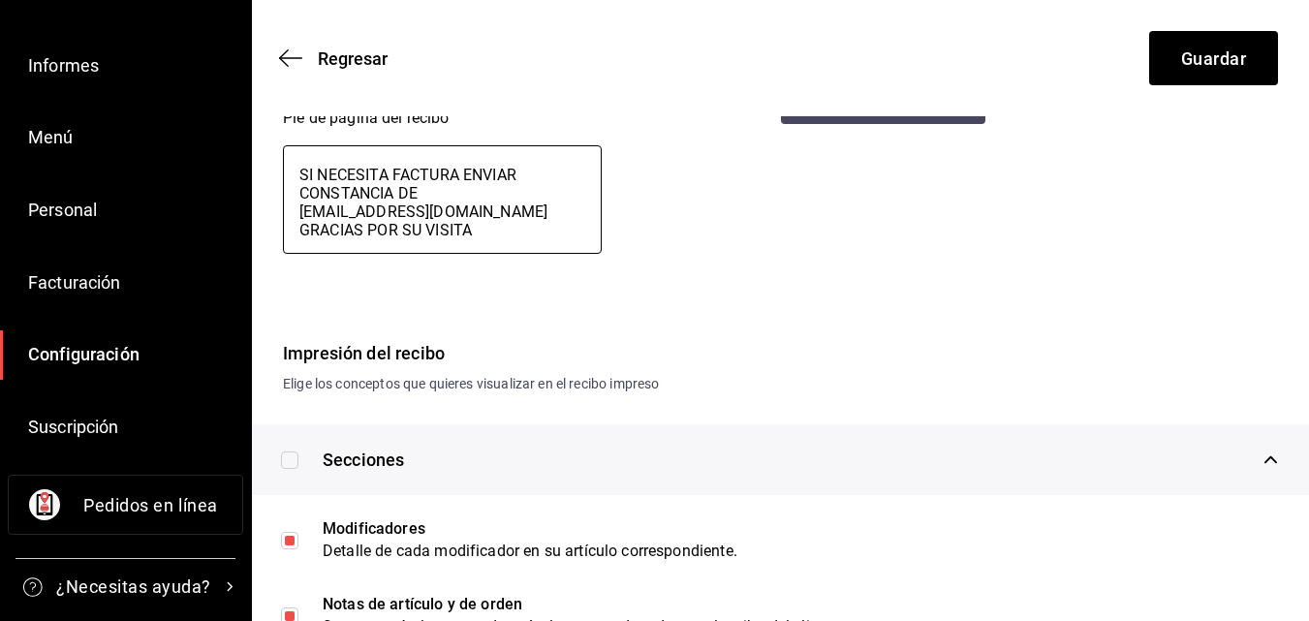
type textarea "x"
type textarea "SI NECESITA FACTURA ENVIAR CONSTANCIA DE S [EMAIL_ADDRESS][DOMAIN_NAME] GRACIAS…"
type textarea "x"
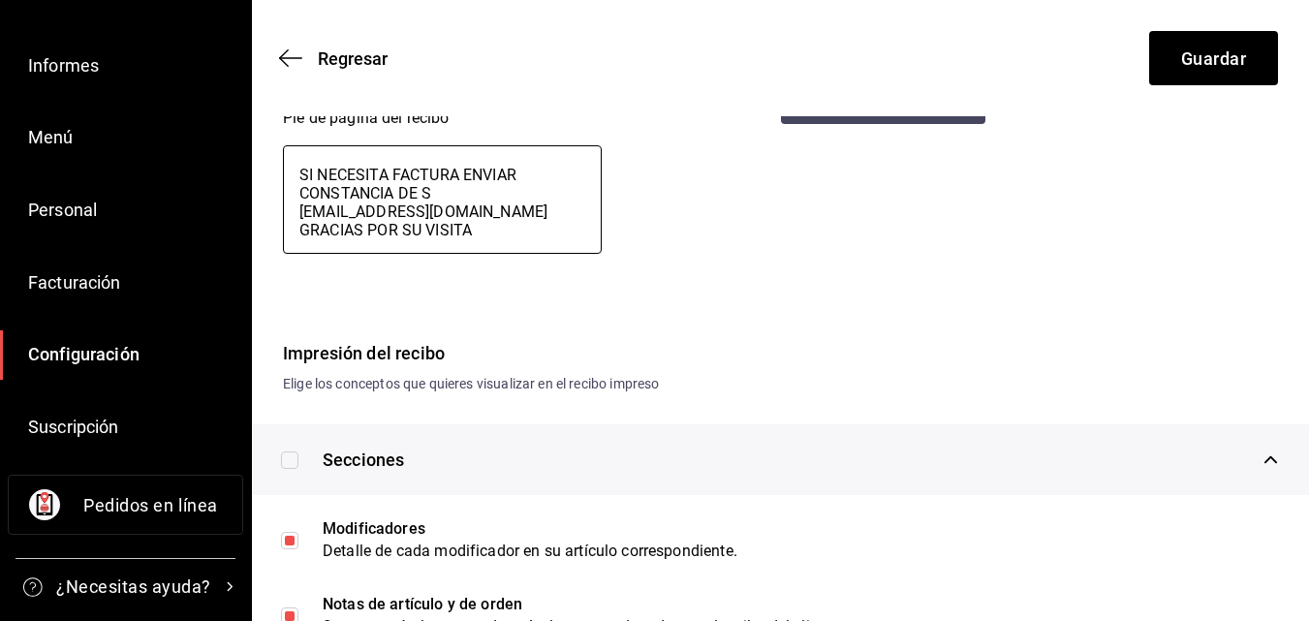
type textarea "SI NECESITA FACTURA ENVIAR CONSTANCIA DE SI [EMAIL_ADDRESS][DOMAIN_NAME] GRACIA…"
type textarea "x"
type textarea "SI NECESITA FACTURA ENVIAR CONSTANCIA DE SIT [EMAIL_ADDRESS][DOMAIN_NAME] GRACI…"
type textarea "x"
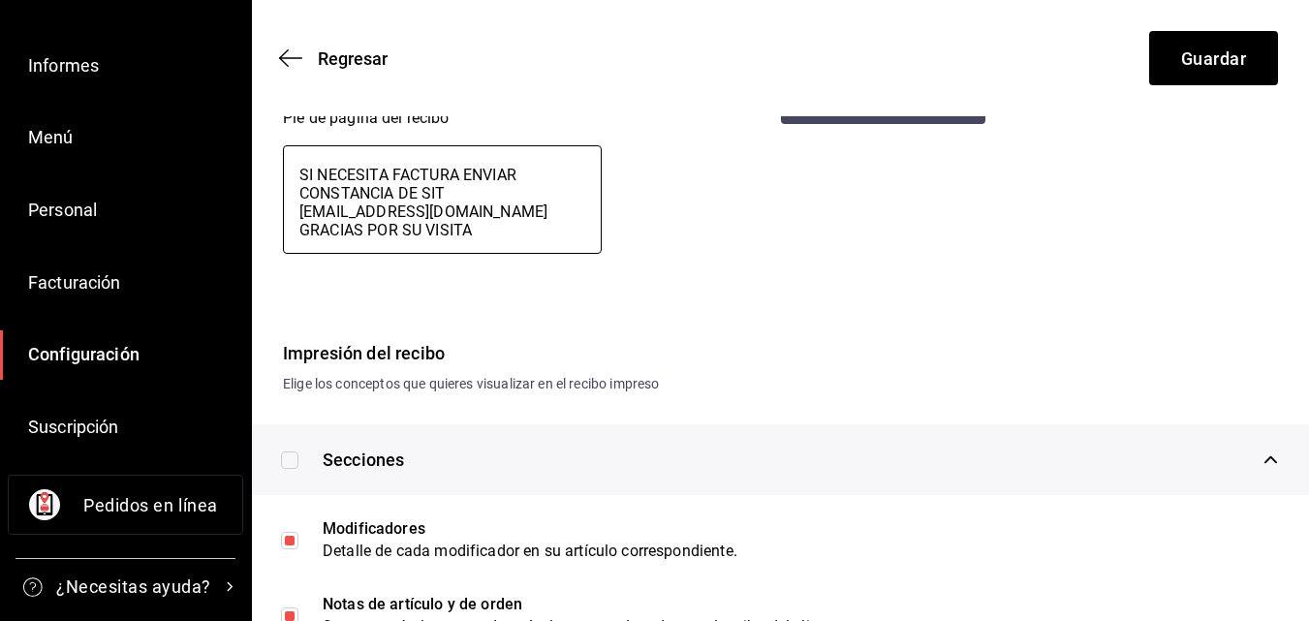
type textarea "x"
type textarea "SI NECESITA FACTURA ENVIAR CONSTANCIA DE SITU [EMAIL_ADDRESS][DOMAIN_NAME] GRAC…"
type textarea "x"
type textarea "SI NECESITA FACTURA ENVIAR CONSTANCIA DE SITUA [EMAIL_ADDRESS][DOMAIN_NAME] GRA…"
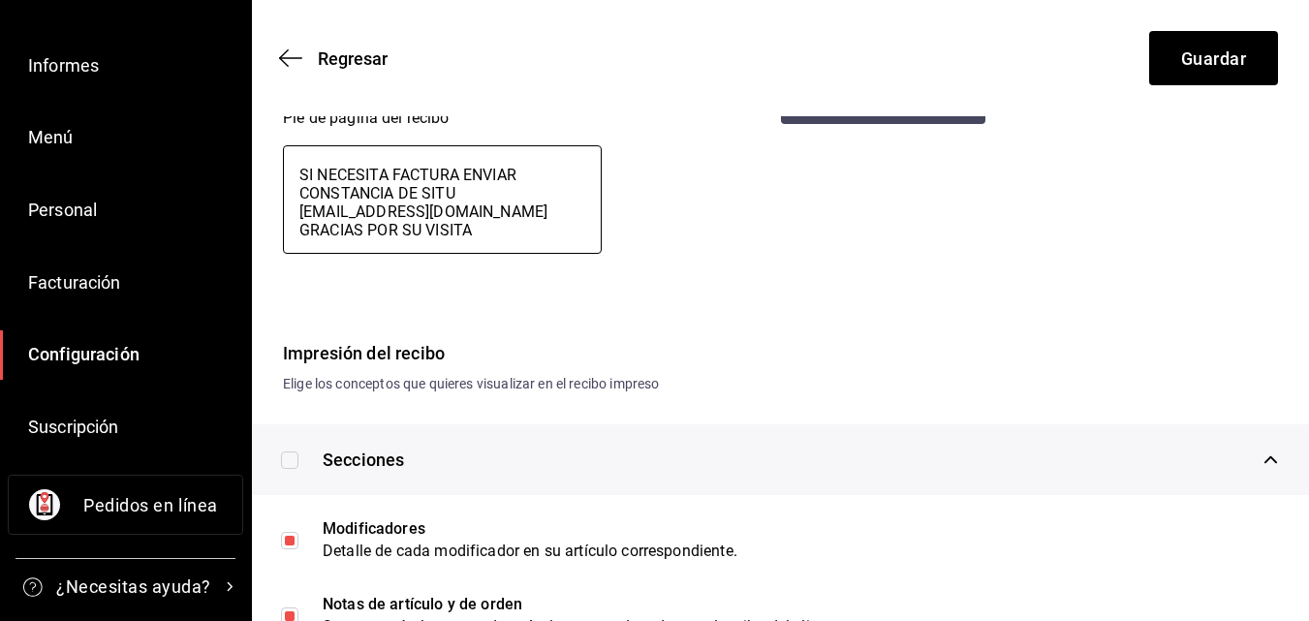
type textarea "x"
type textarea "SI NECESITA FACTURA ENVIAR CONSTANCIA DE SITUAC [EMAIL_ADDRESS][DOMAIN_NAME] GR…"
type textarea "x"
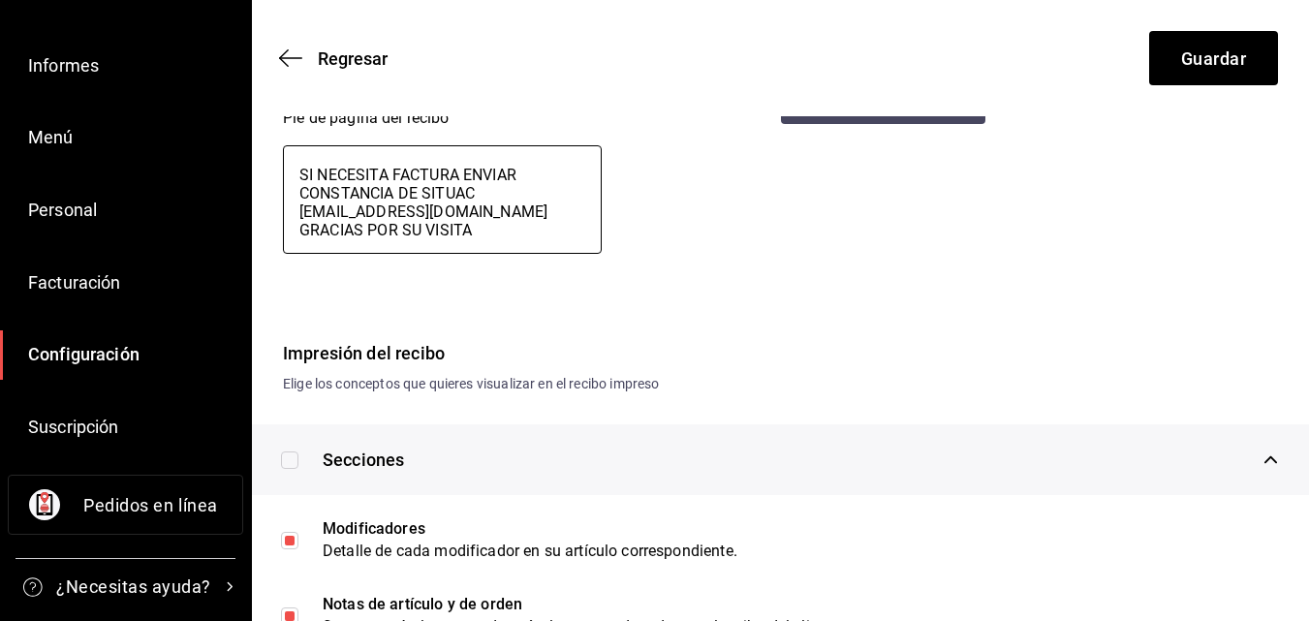
type textarea "SI NECESITA FACTURA ENVIAR CONSTANCIA DE SITUACI [EMAIL_ADDRESS][DOMAIN_NAME] G…"
type textarea "x"
type textarea "SI NECESITA FACTURA ENVIAR CONSTANCIA DE SITUACIO [EMAIL_ADDRESS][DOMAIN_NAME] …"
type textarea "x"
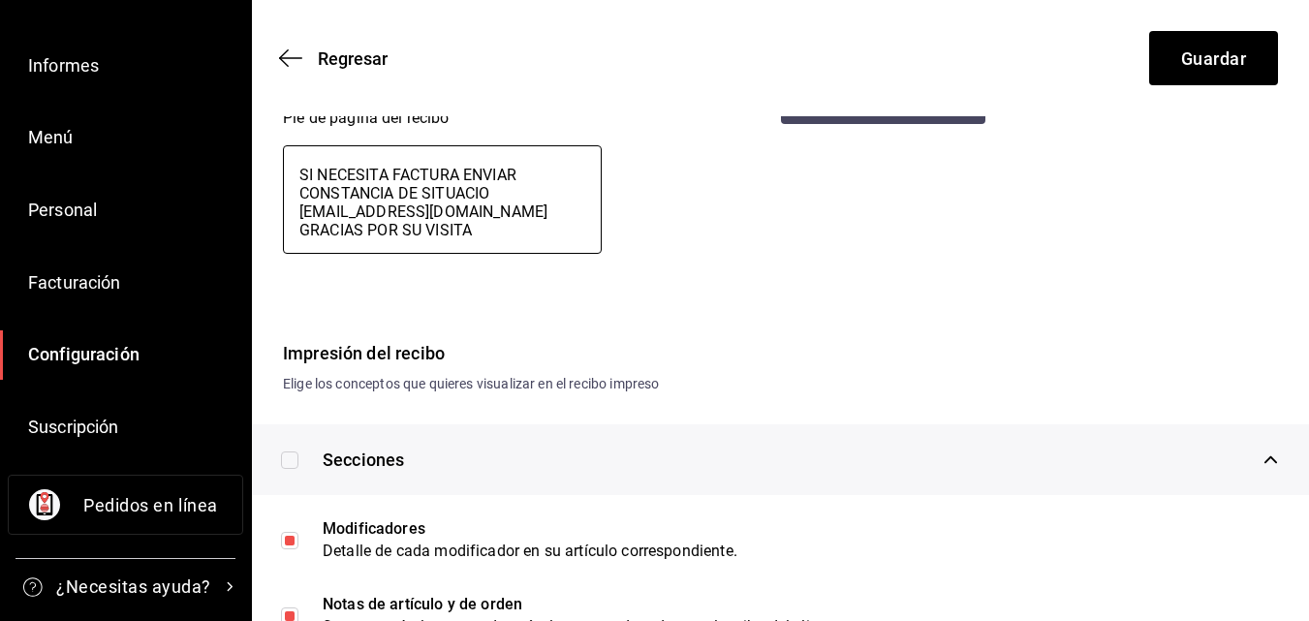
type textarea "x"
type textarea "SI NECESITA FACTURA ENVIAR CONSTANCIA DE SITUACION [EMAIL_ADDRESS][DOMAIN_NAME]…"
type textarea "x"
type textarea "SI NECESITA FACTURA ENVIAR CONSTANCIA DE SITUACION [EMAIL_ADDRESS][DOMAIN_NAME]…"
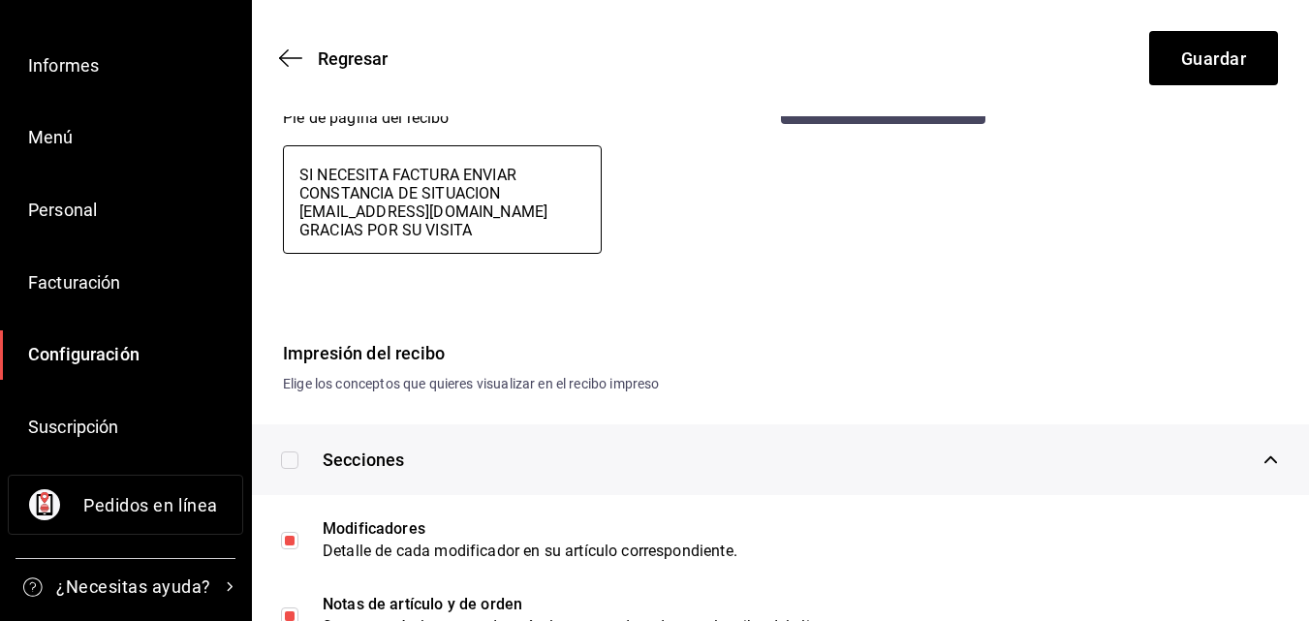
type textarea "x"
type textarea "SI NECESITA FACTURA ENVIAR CONSTANCIA DE SITUACION F [EMAIL_ADDRESS][DOMAIN_NAM…"
type textarea "x"
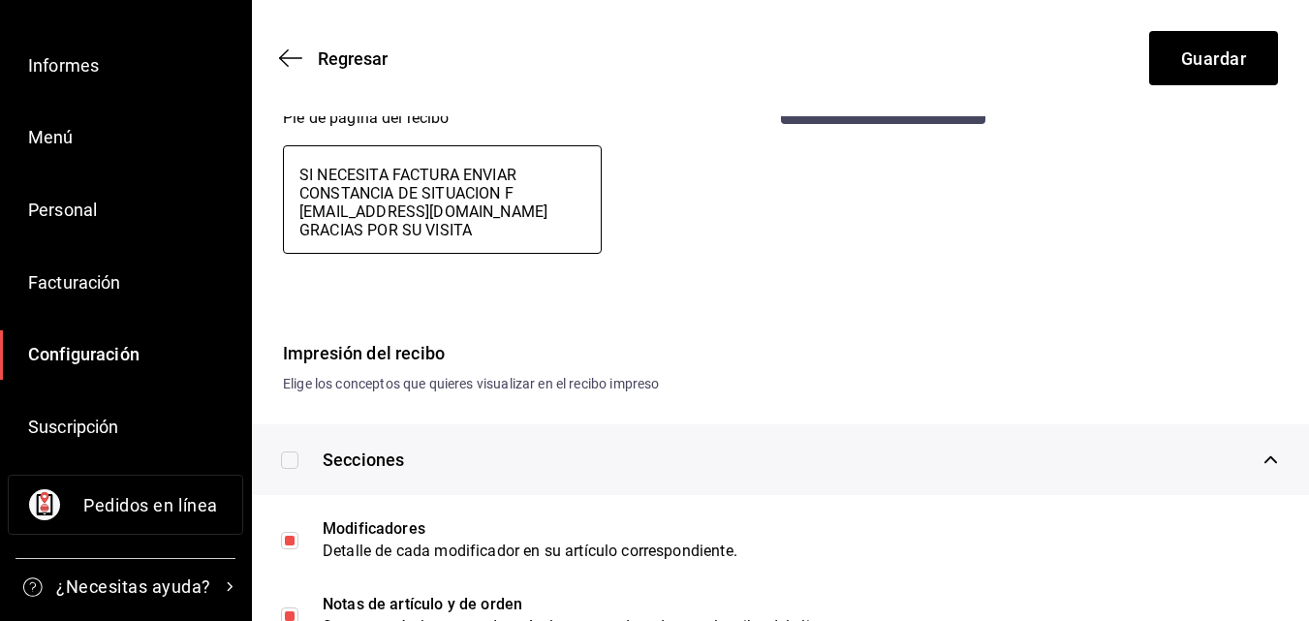
type textarea "SI NECESITA FACTURA ENVIAR CONSTANCIA DE SITUACION FI [EMAIL_ADDRESS][DOMAIN_NA…"
type textarea "x"
type textarea "SI NECESITA FACTURA ENVIAR CONSTANCIA DE SITUACION FIS [EMAIL_ADDRESS][DOMAIN_N…"
type textarea "x"
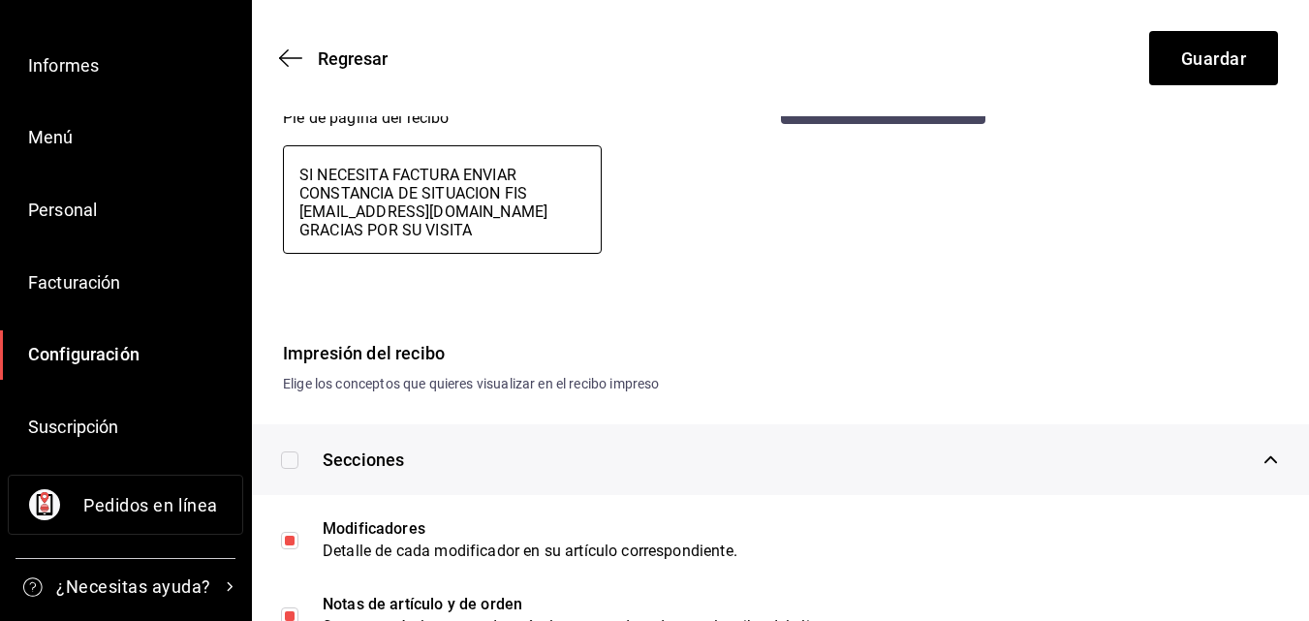
type textarea "x"
type textarea "SI NECESITA FACTURA ENVIAR CONSTANCIA DE SITUACION FISC [EMAIL_ADDRESS][DOMAIN_…"
type textarea "x"
type textarea "SI NECESITA FACTURA ENVIAR CONSTANCIA DE SITUACION FISCA [EMAIL_ADDRESS][DOMAIN…"
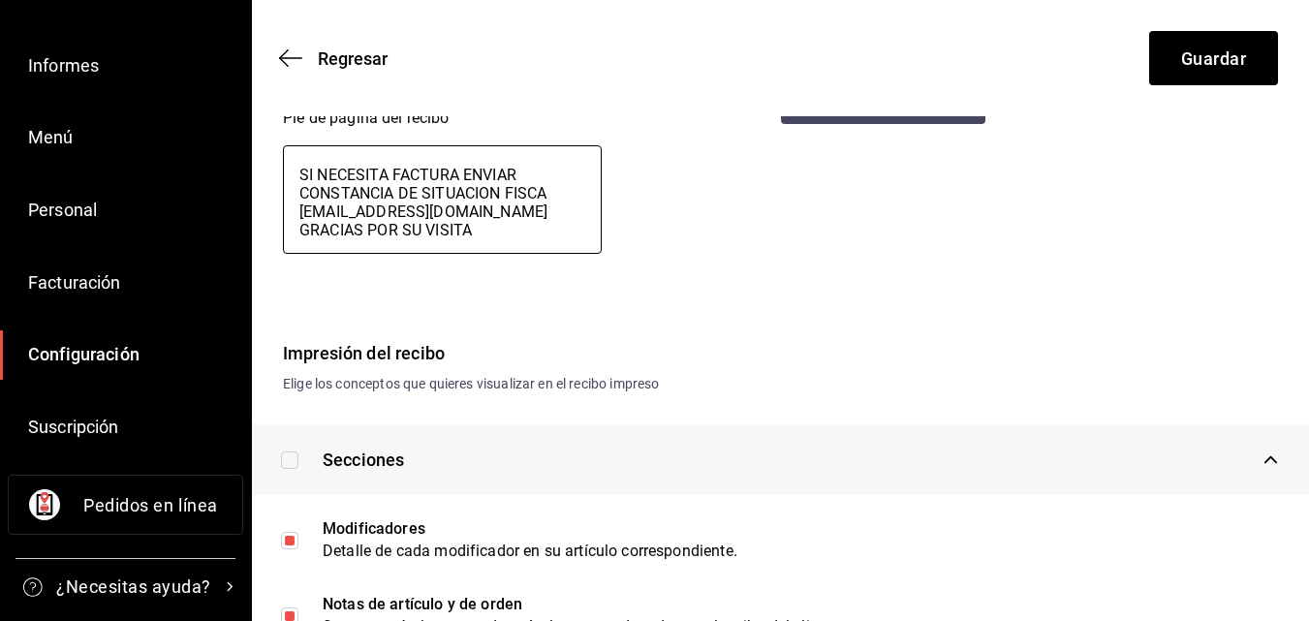
type textarea "x"
type textarea "SI NECESITA FACTURA ENVIAR CONSTANCIA DE SITUACION FISCAL [EMAIL_ADDRESS][DOMAI…"
type textarea "x"
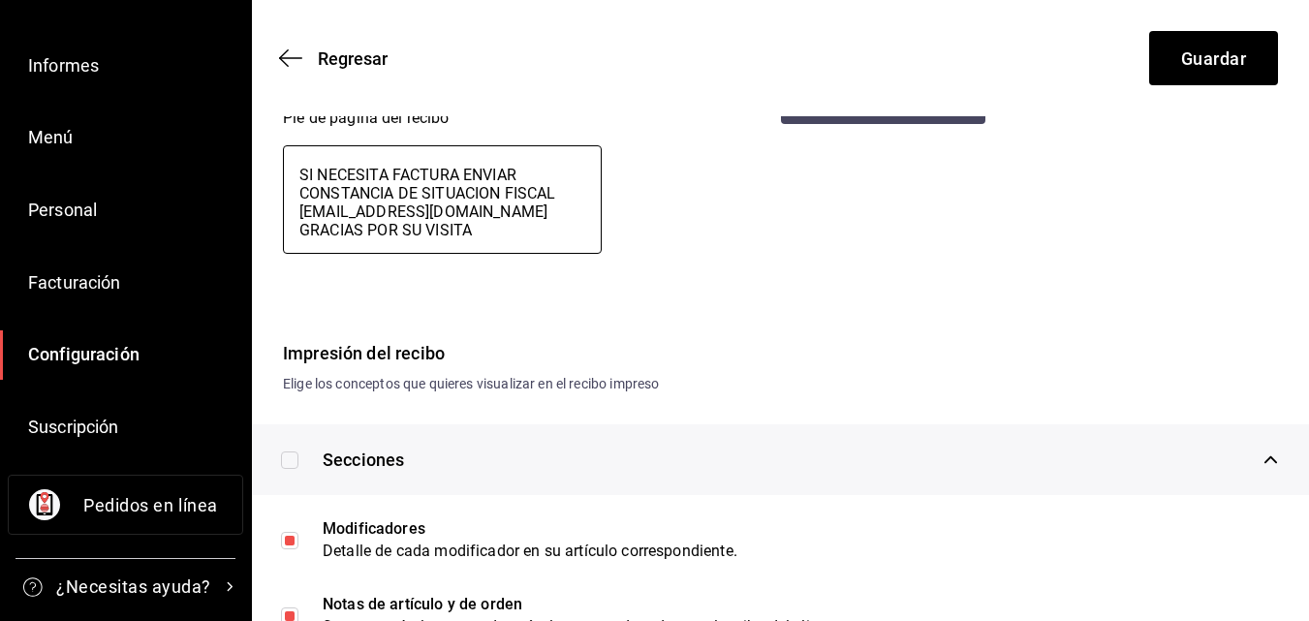
type textarea "SI NECESITA FACTURA ENVIAR CONSTANCIA DE SITUACION FISCAL [EMAIL_ADDRESS][DOMAI…"
type textarea "x"
type textarea "SI NECESITA FACTURA ENVIAR CONSTANCIA DE SITUACION FISCAL A [EMAIL_ADDRESS][DOM…"
type textarea "x"
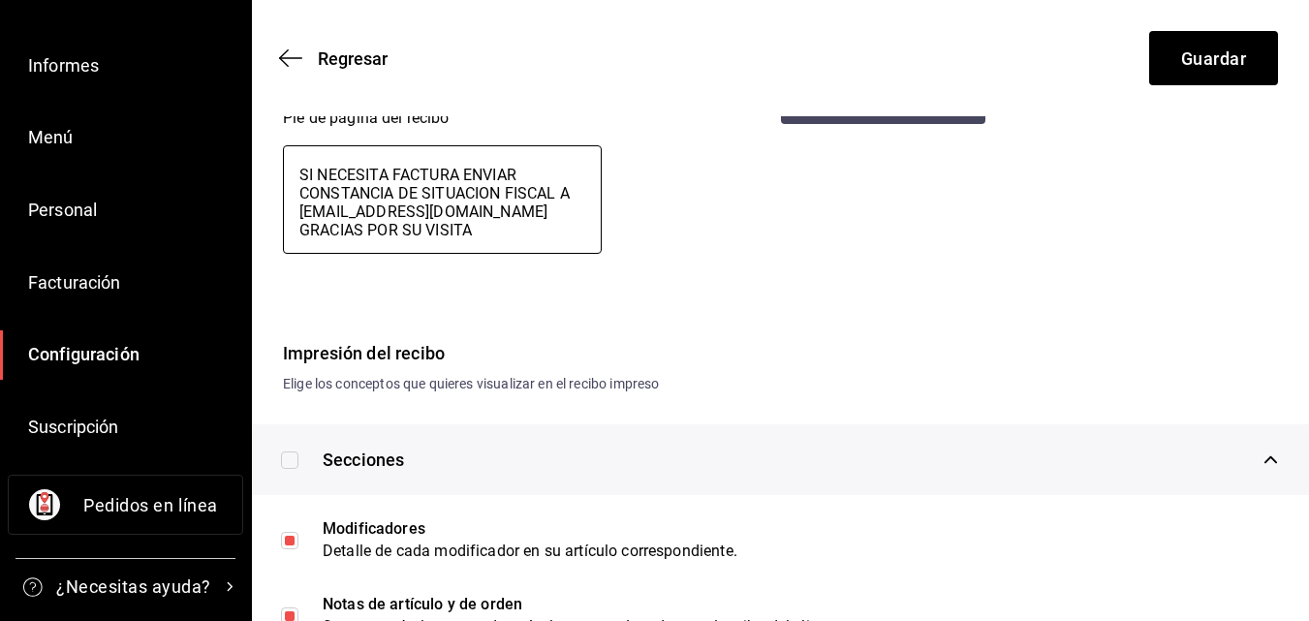
type textarea "x"
type textarea "SI NECESITA FACTURA ENVIAR CONSTANCIA DE SITUACION FISCAL AL [EMAIL_ADDRESS][DO…"
type textarea "x"
type textarea "SI NECESITA FACTURA ENVIAR CONSTANCIA DE SITUACION FISCAL AL [EMAIL_ADDRESS][DO…"
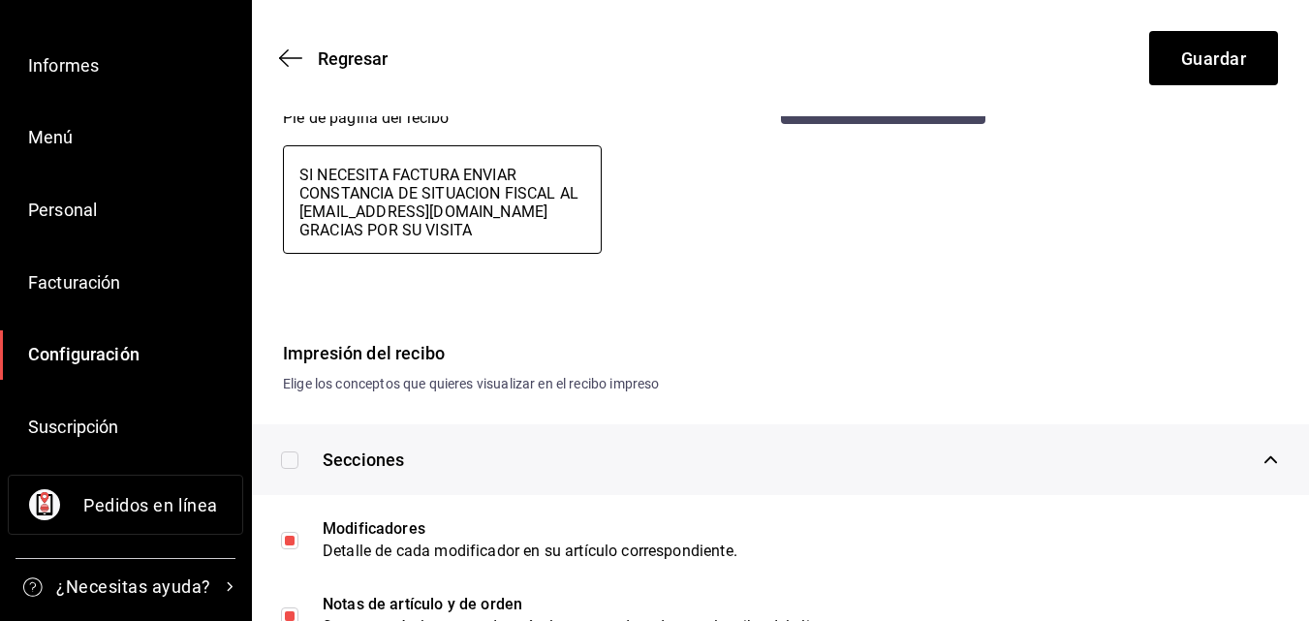
type textarea "x"
type textarea "SI NECESITA FACTURA ENVIAR CONSTANCIA DE SITUACION FISCAL AL S [EMAIL_ADDRESS][…"
type textarea "x"
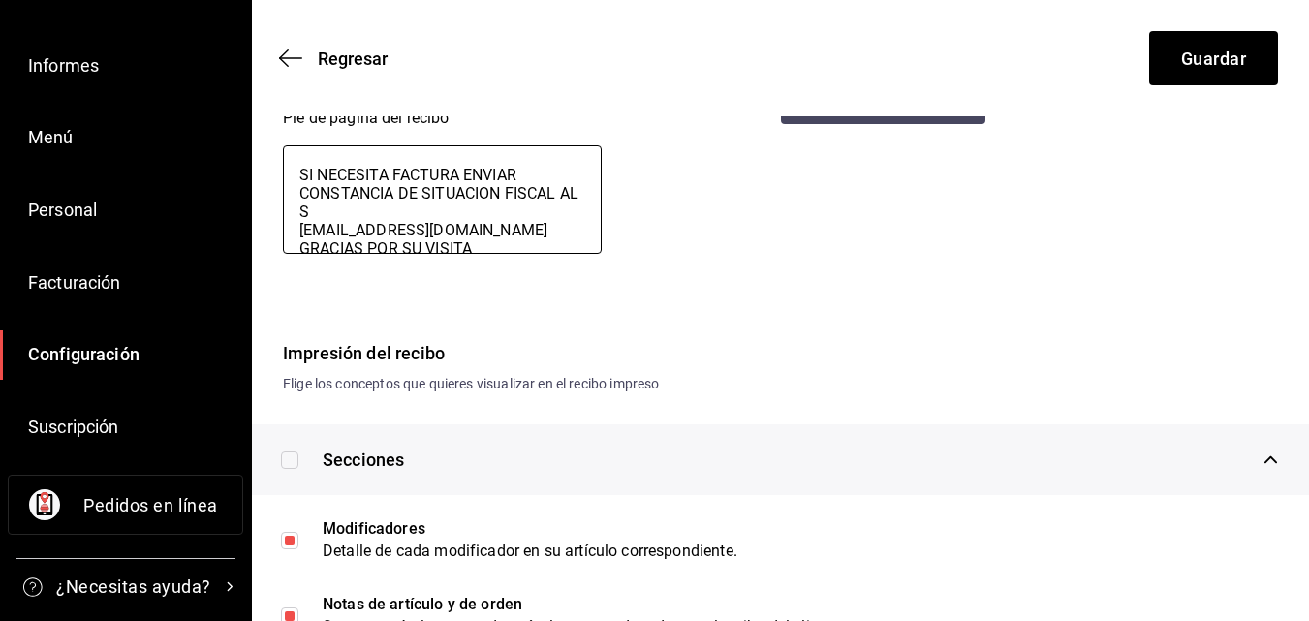
type textarea "SI NECESITA FACTURA ENVIAR CONSTANCIA DE SITUACION FISCAL AL SI [EMAIL_ADDRESS]…"
type textarea "x"
type textarea "SI NECESITA FACTURA ENVIAR CONSTANCIA DE SITUACION FISCAL AL SIG [EMAIL_ADDRESS…"
click at [574, 230] on textarea "SI NECESITA FACTURA ENVIAR CONSTANCIA DE SITUACION FISCAL AL SIGUIENTE CORREO […" at bounding box center [442, 199] width 319 height 109
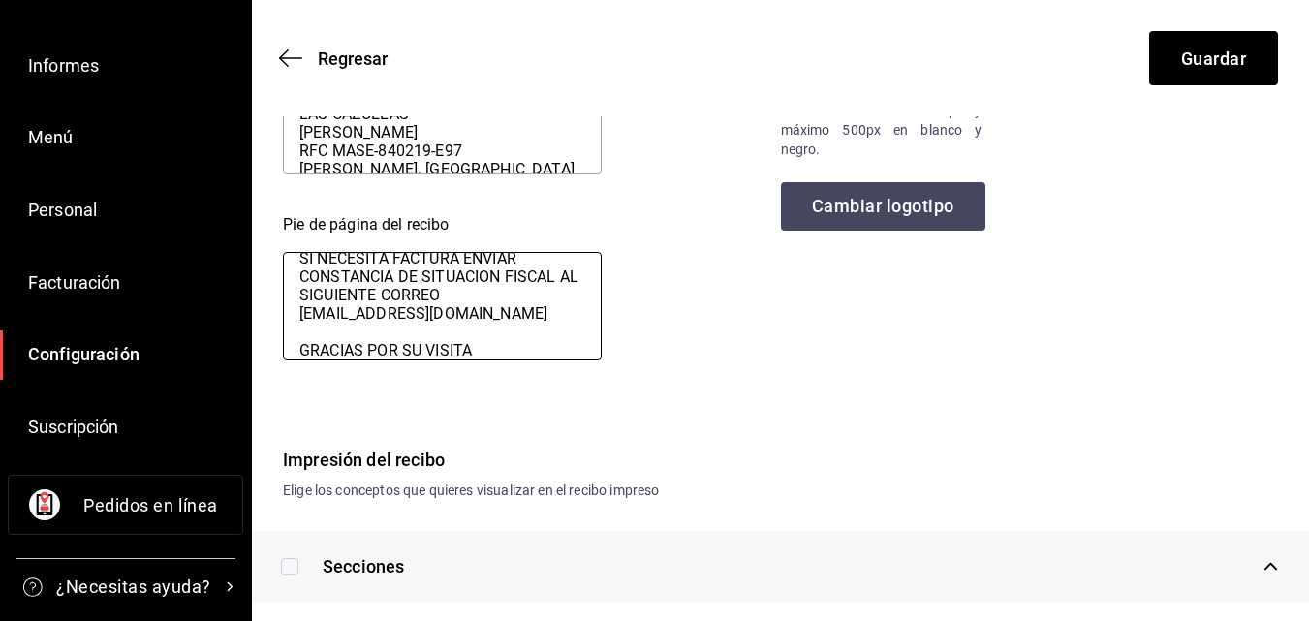
scroll to position [0, 0]
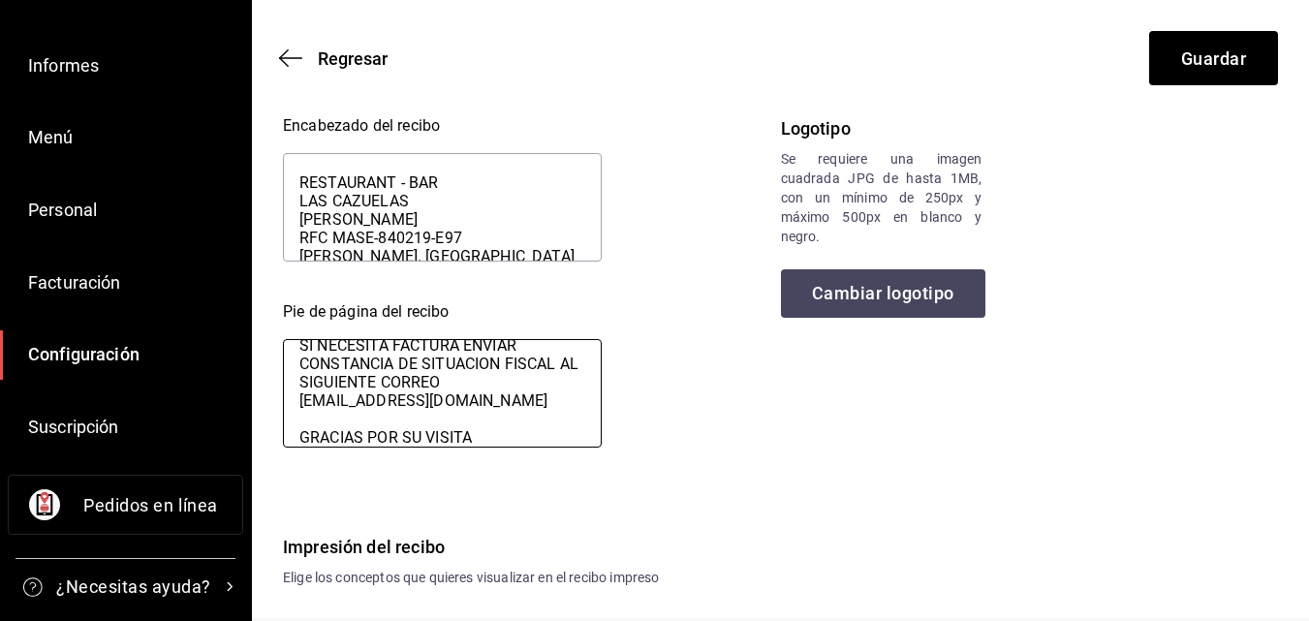
click at [298, 349] on textarea "SI NECESITA FACTURA ENVIAR CONSTANCIA DE SITUACION FISCAL AL SIGUIENTE CORREO […" at bounding box center [442, 393] width 319 height 109
click at [457, 348] on textarea "SI NECESITA FACTURA ENVIAR CONSTANCIA DE SITUACION FISCAL AL SIGUIENTE CORREO […" at bounding box center [442, 393] width 319 height 109
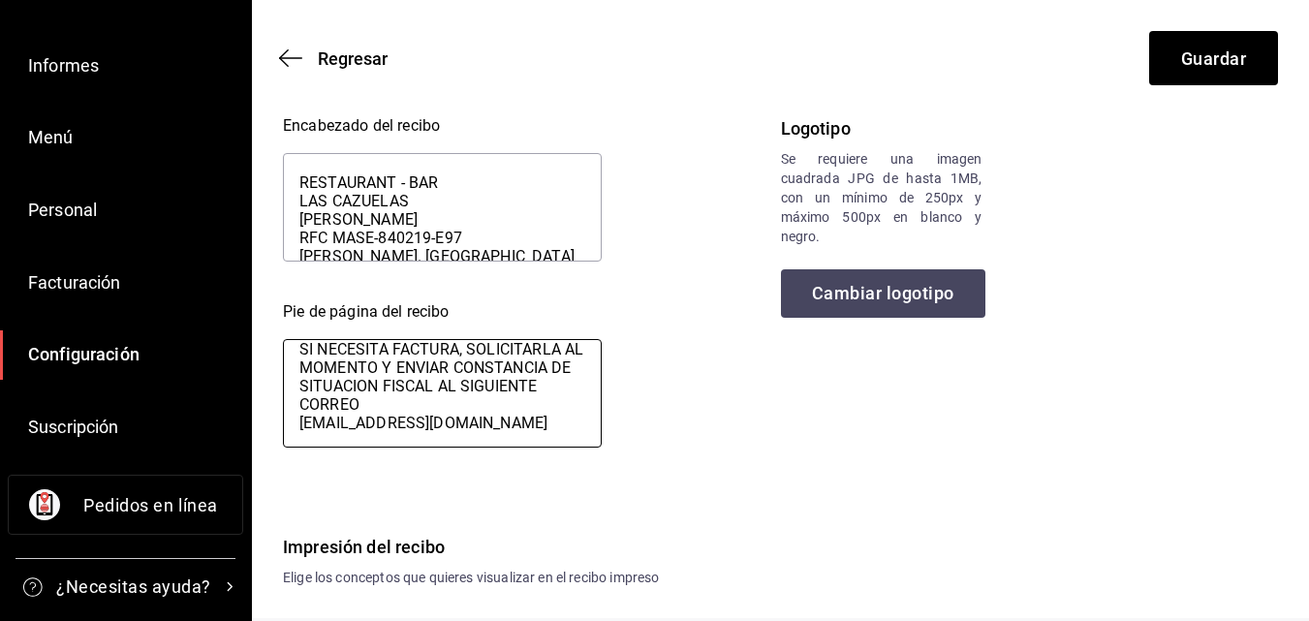
click at [368, 409] on textarea "SI NECESITA FACTURA, SOLICITARLA AL MOMENTO Y ENVIAR CONSTANCIA DE SITUACION FI…" at bounding box center [442, 393] width 319 height 109
click at [381, 368] on textarea "SI NECESITA FACTURA, SOLICITARLA AL MOMENTO Y ENVIAR CONSTANCIA DE SITUACION FI…" at bounding box center [442, 393] width 319 height 109
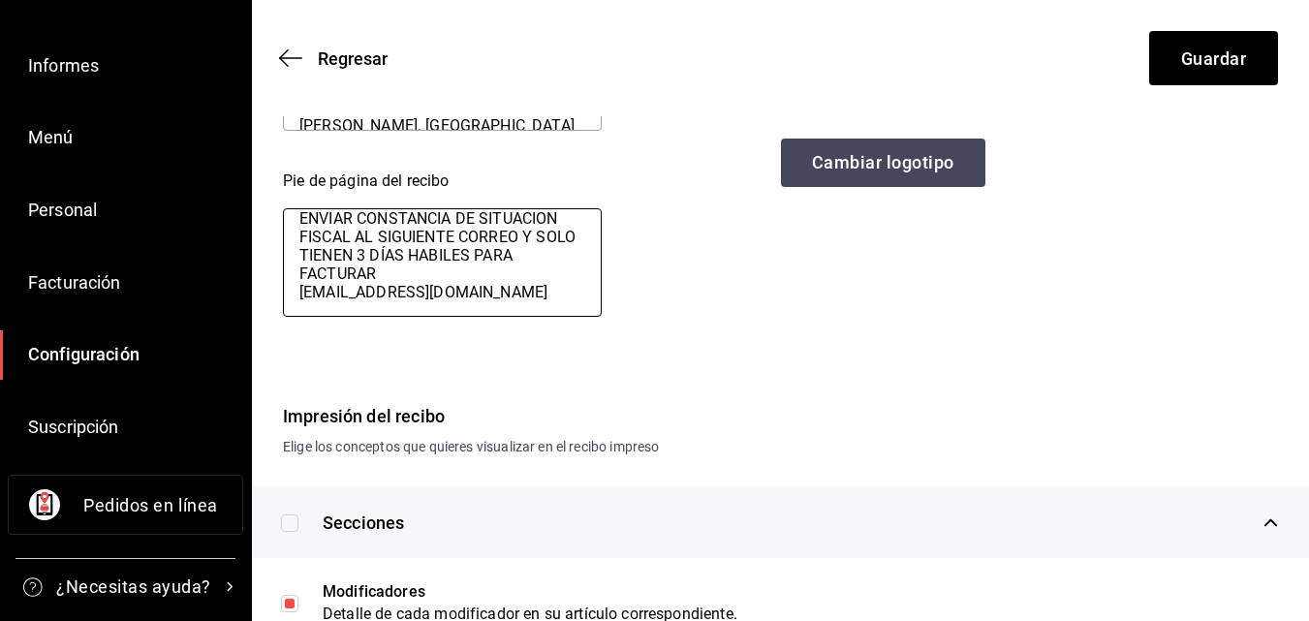
scroll to position [194, 0]
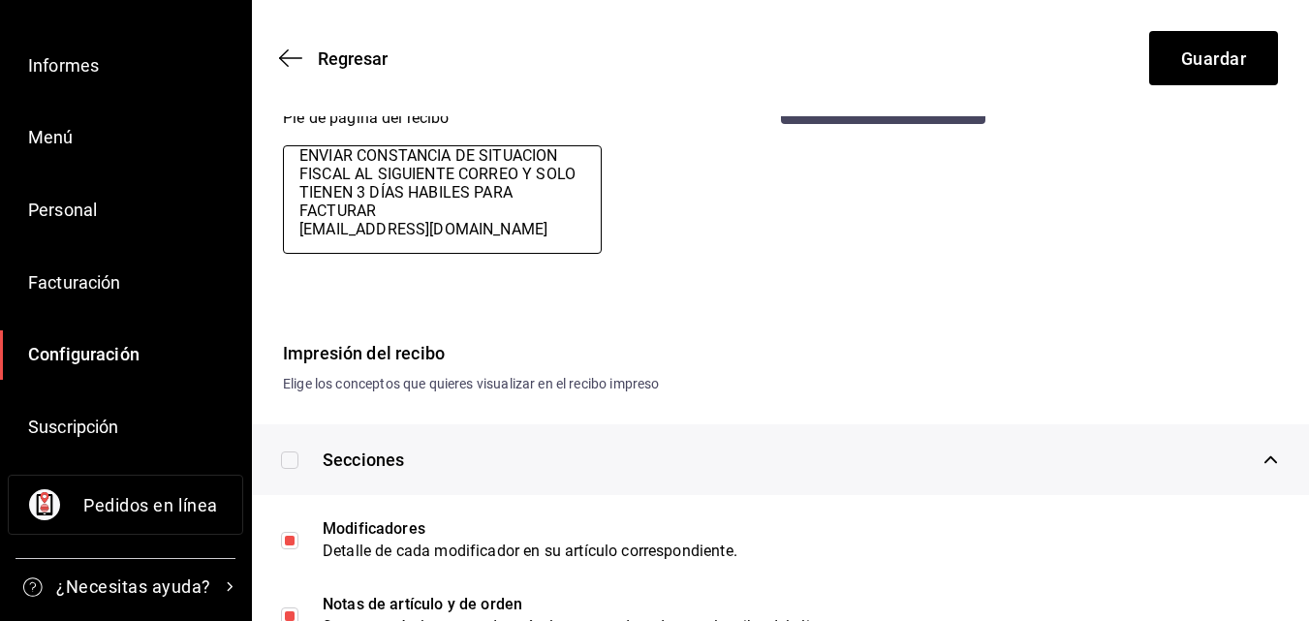
click at [579, 233] on textarea "SI NECESITA FACTURA, SOLICITARLA AL MOMENTO DEL PAGO ENVIAR CONSTANCIA DE SITUA…" at bounding box center [442, 199] width 319 height 109
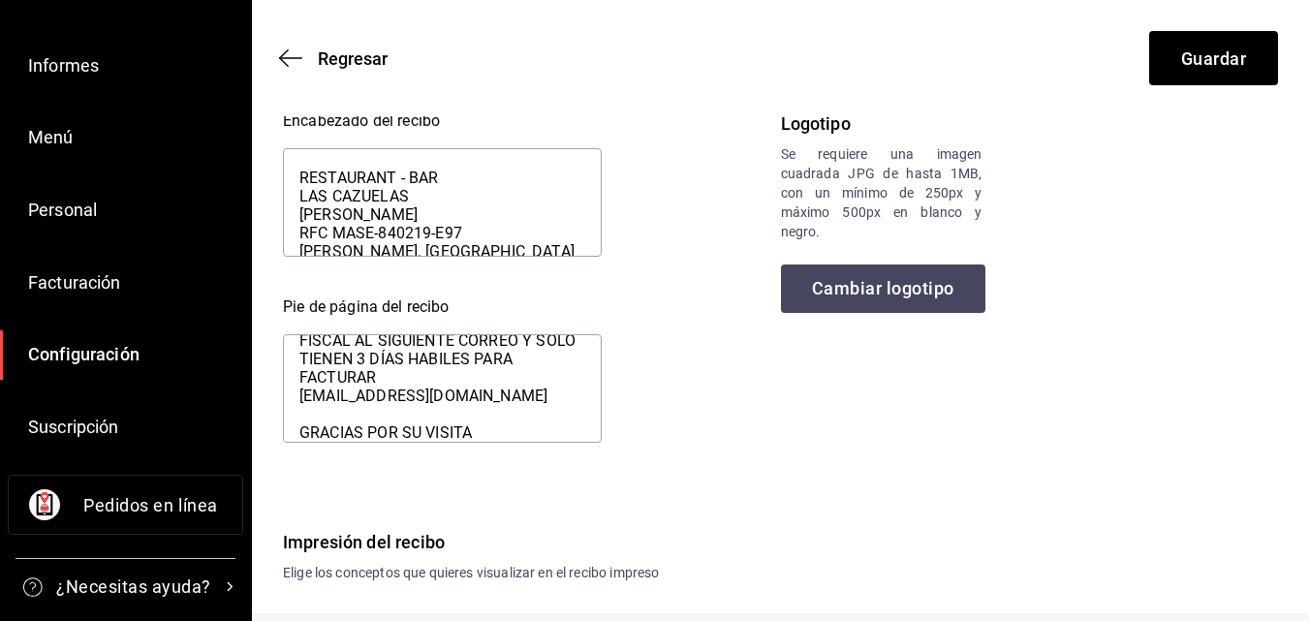
scroll to position [0, 0]
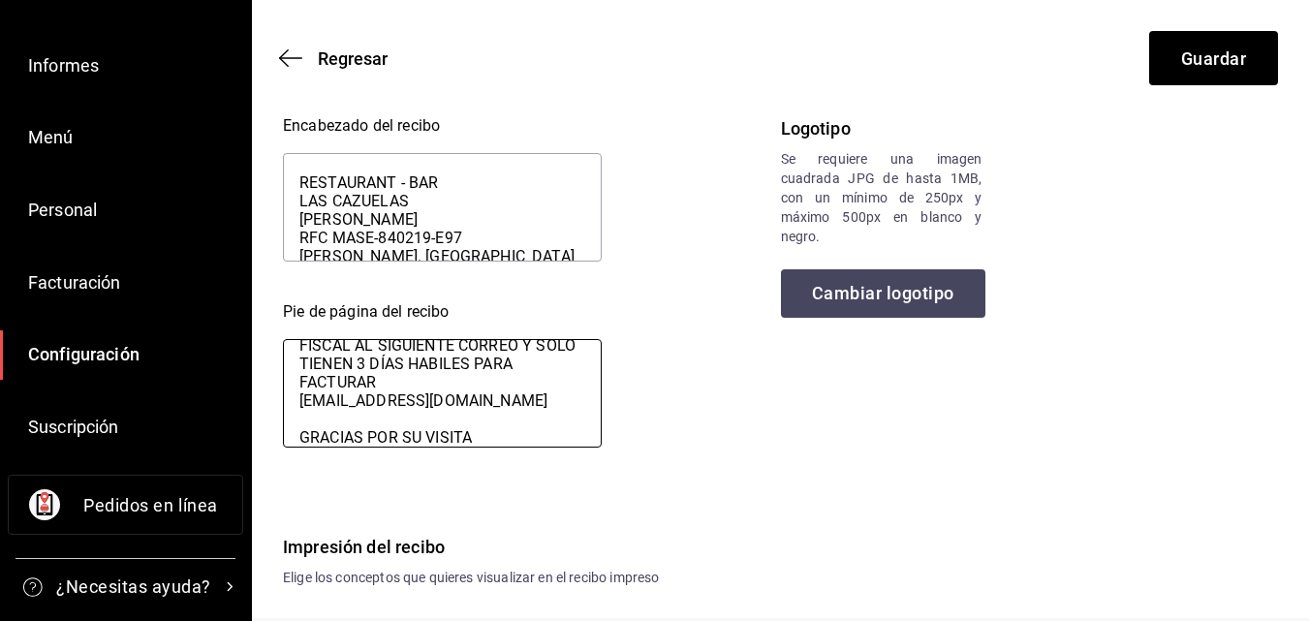
click at [530, 386] on textarea "SI NECESITA FACTURA, SOLICITARLA AL MOMENTO DEL PAGO ENVIAR CONSTANCIA DE SITUA…" at bounding box center [442, 393] width 319 height 109
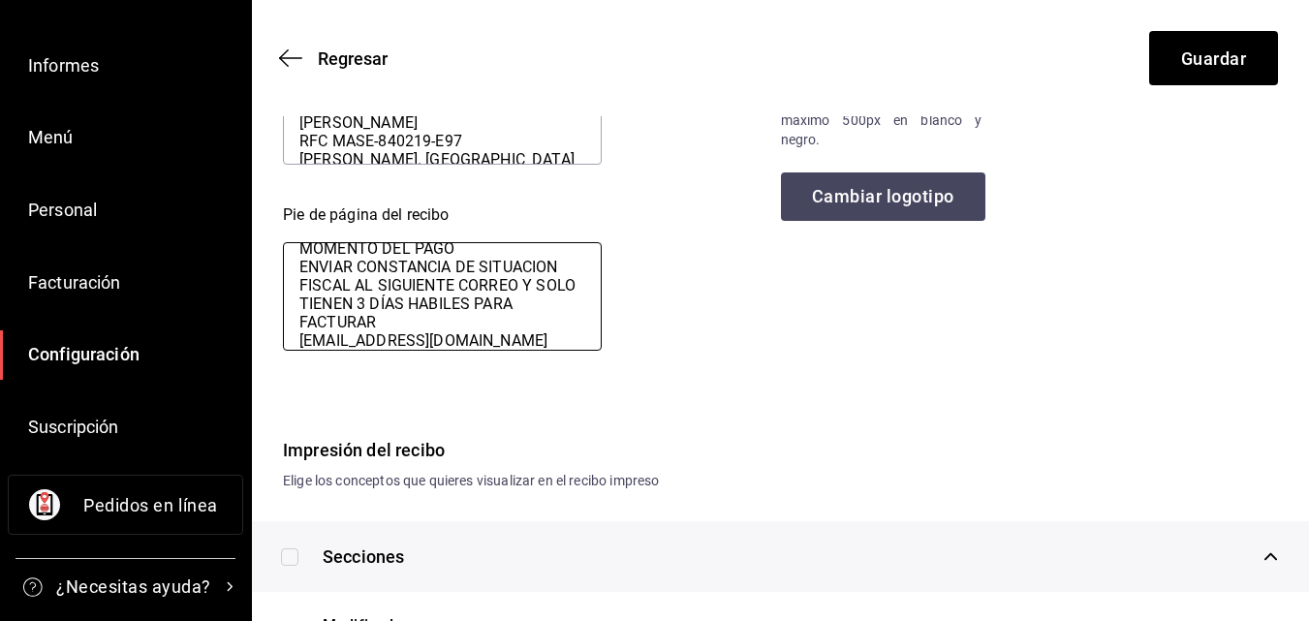
scroll to position [60, 0]
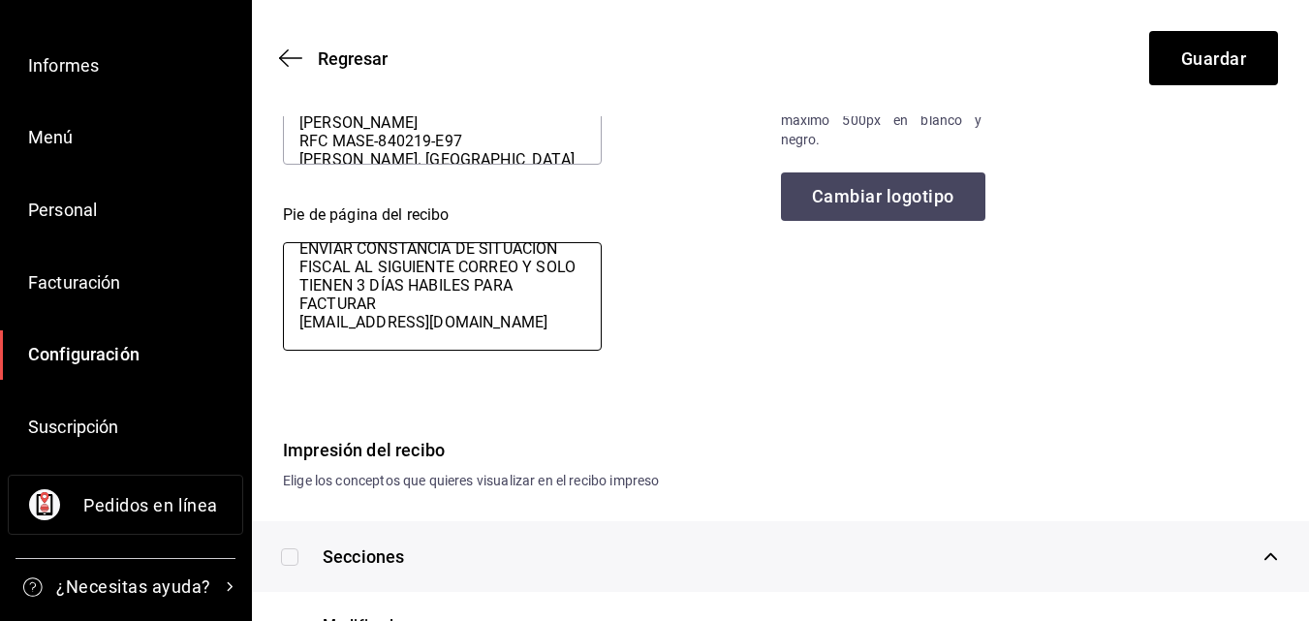
click at [292, 325] on textarea "SI NECESITA FACTURA, SOLICITARLA AL MOMENTO DEL PAGO ENVIAR CONSTANCIA DE SITUA…" at bounding box center [442, 296] width 319 height 109
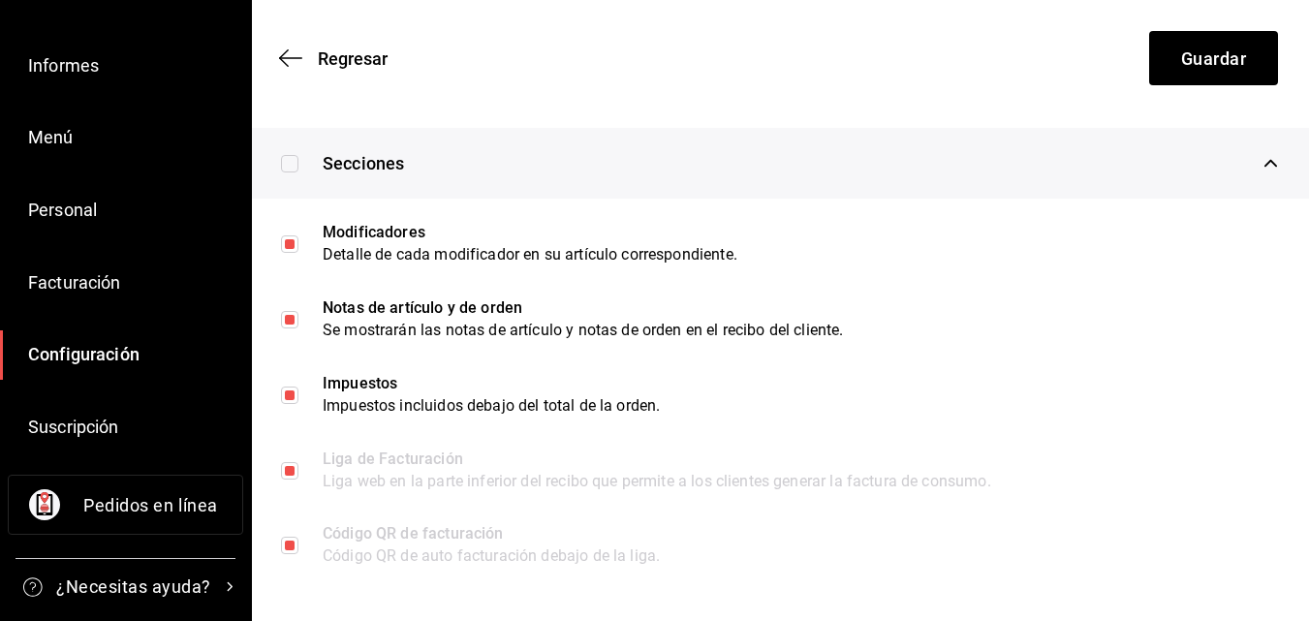
scroll to position [491, 0]
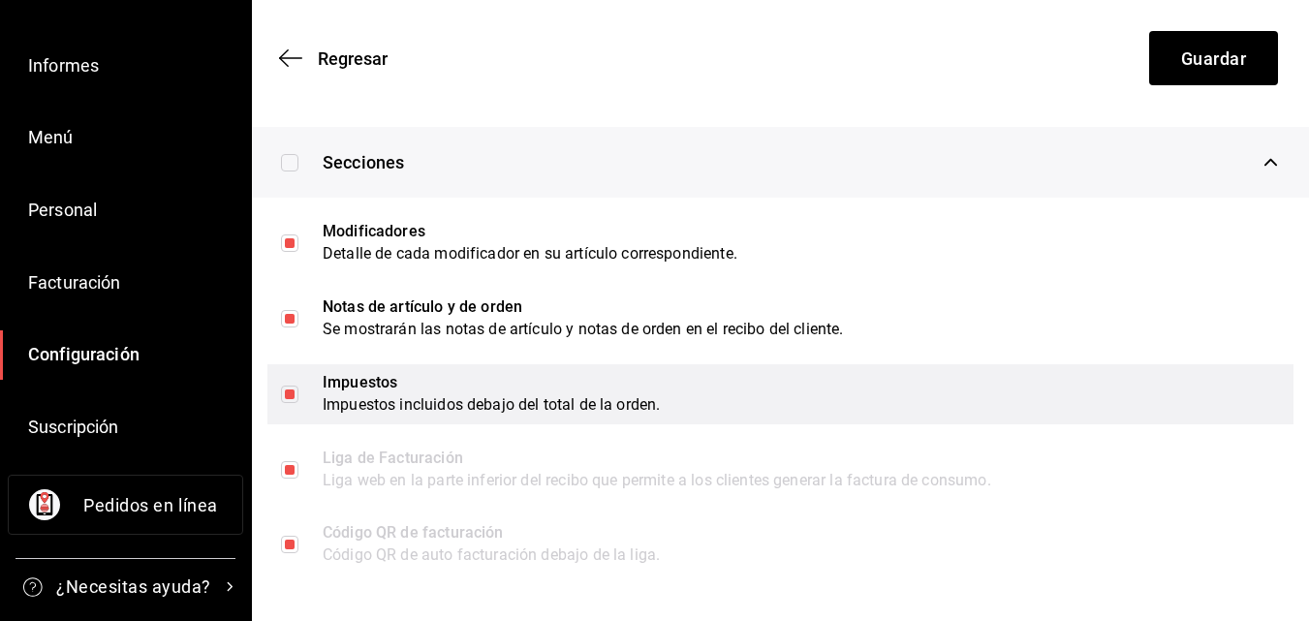
click at [287, 393] on input "checkbox" at bounding box center [289, 394] width 35 height 35
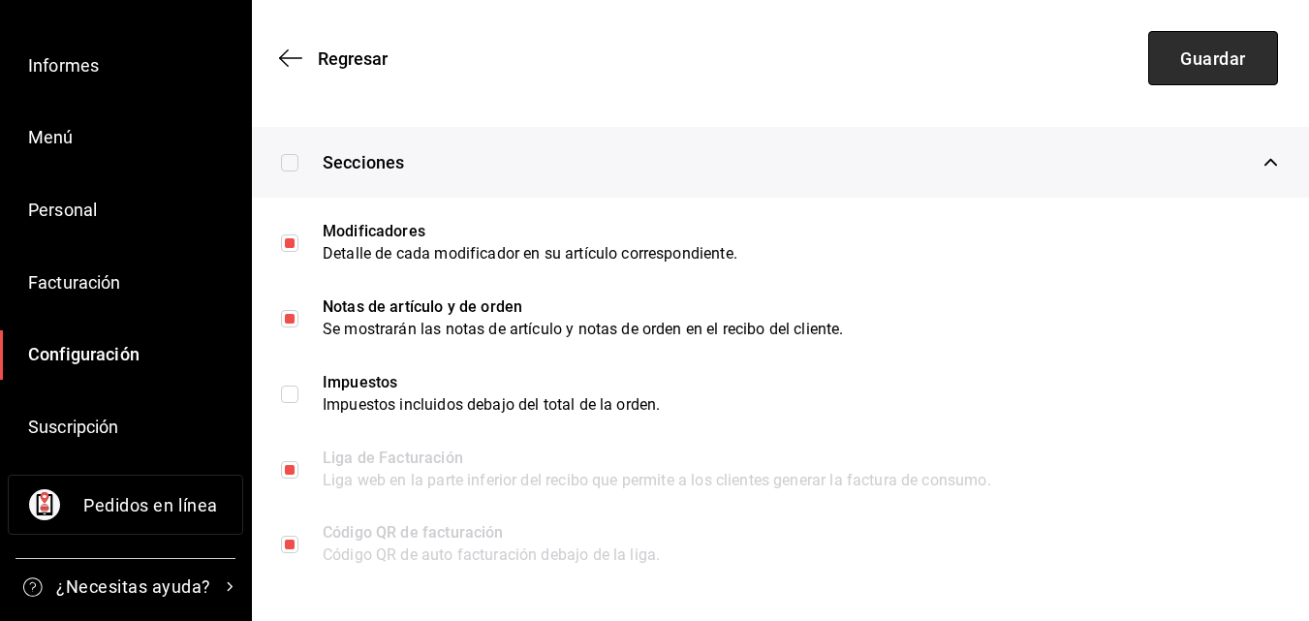
click at [1227, 49] on font "Guardar" at bounding box center [1213, 58] width 66 height 20
